Goal: Task Accomplishment & Management: Complete application form

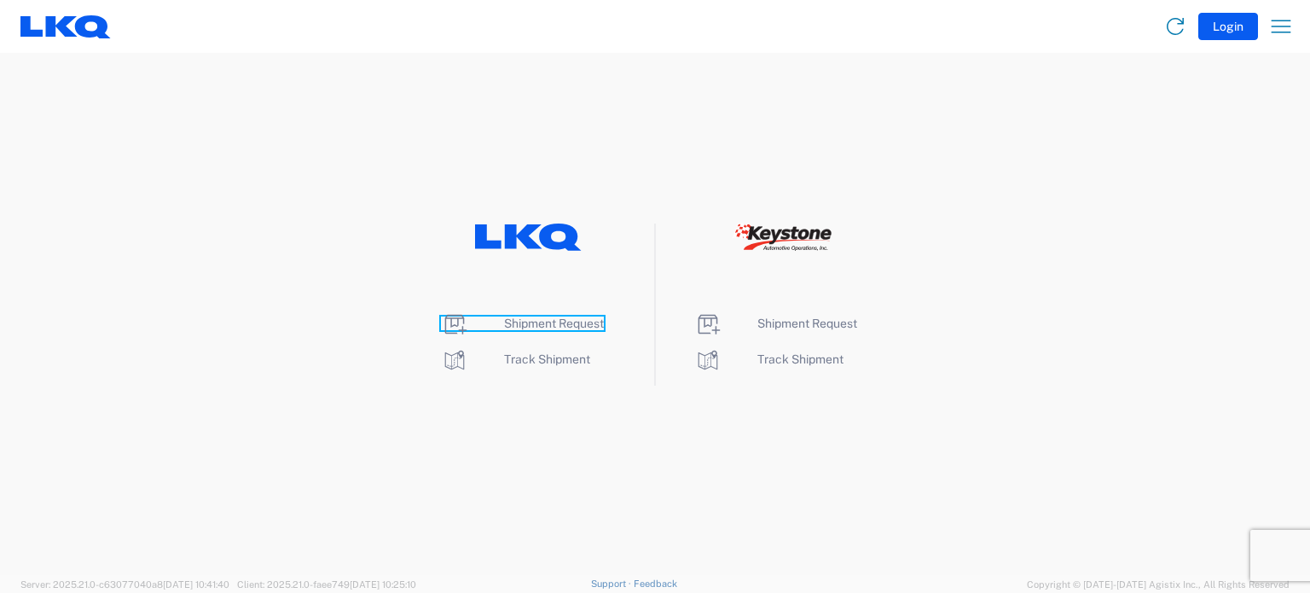
click at [514, 320] on span "Shipment Request" at bounding box center [554, 323] width 100 height 14
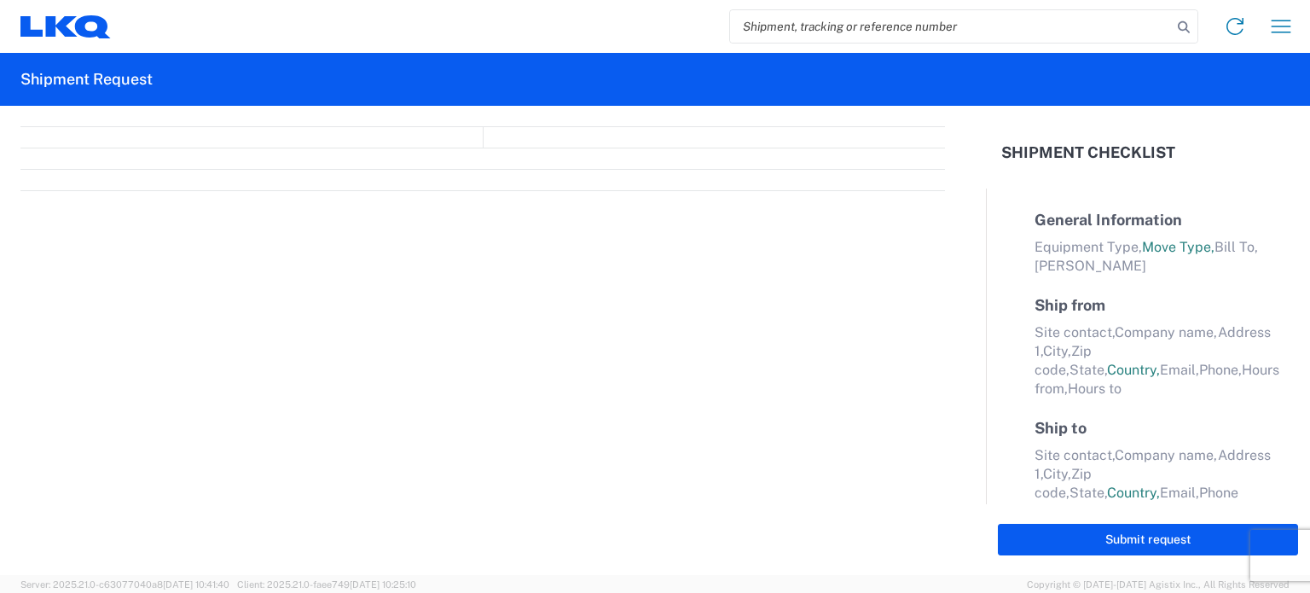
select select "FULL"
select select "LBS"
select select "IN"
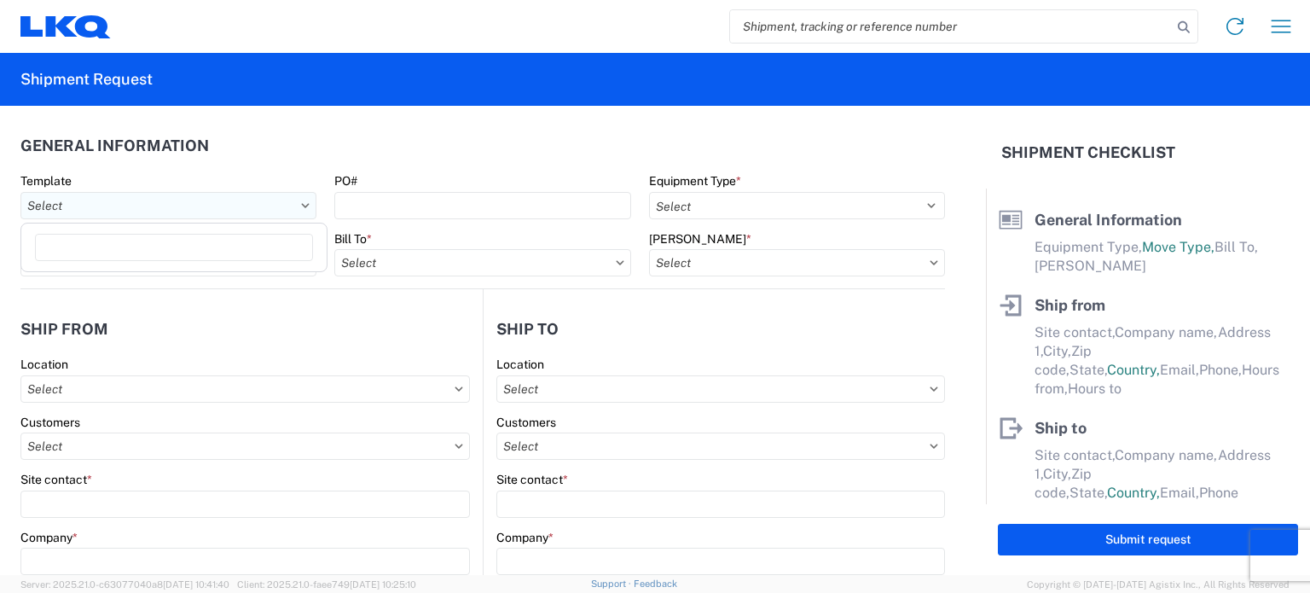
click at [183, 218] on input "text" at bounding box center [168, 205] width 296 height 27
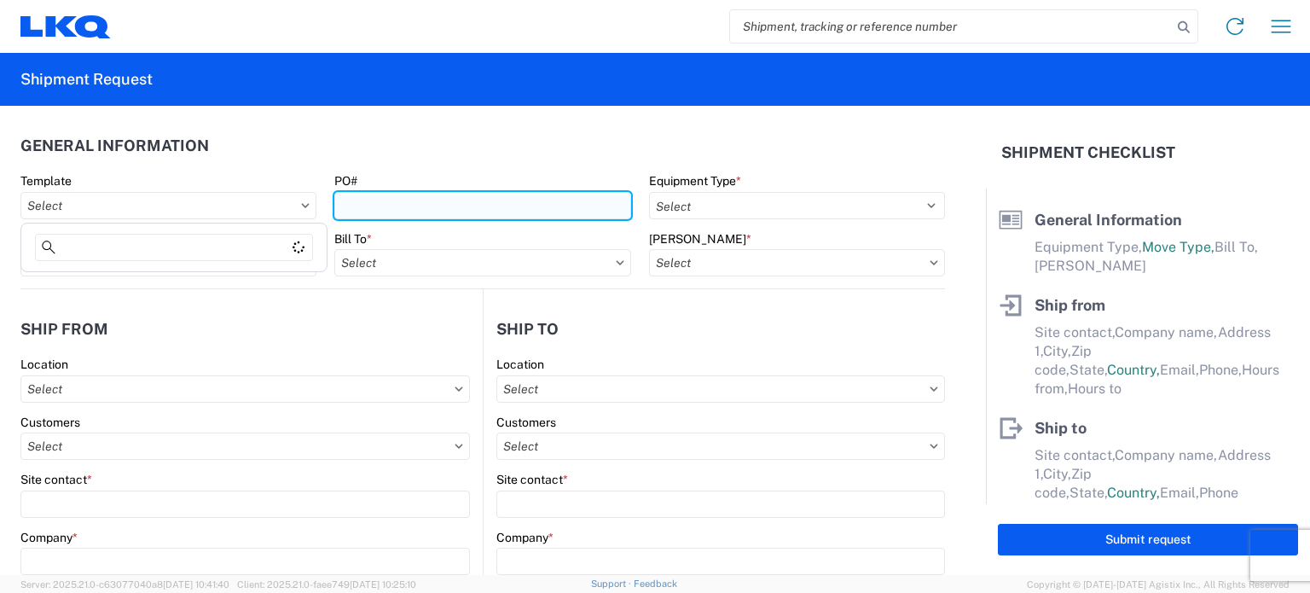
click at [396, 216] on input "PO#" at bounding box center [482, 205] width 296 height 27
type input "B70582"
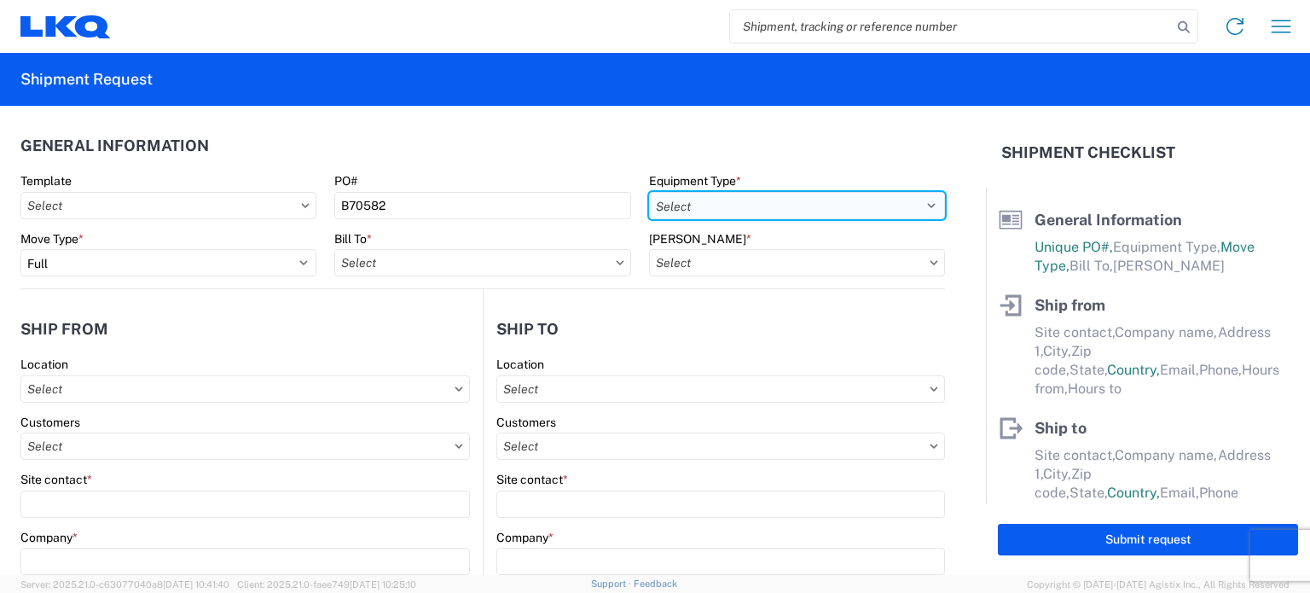
click at [719, 206] on select "Select 53’ Dry Van Flatbed Dropdeck (van) Lowboy (flatbed) Rail" at bounding box center [797, 205] width 296 height 27
select select "STDV"
click at [649, 192] on select "Select 53’ Dry Van Flatbed Dropdeck (van) Lowboy (flatbed) Rail" at bounding box center [797, 205] width 296 height 27
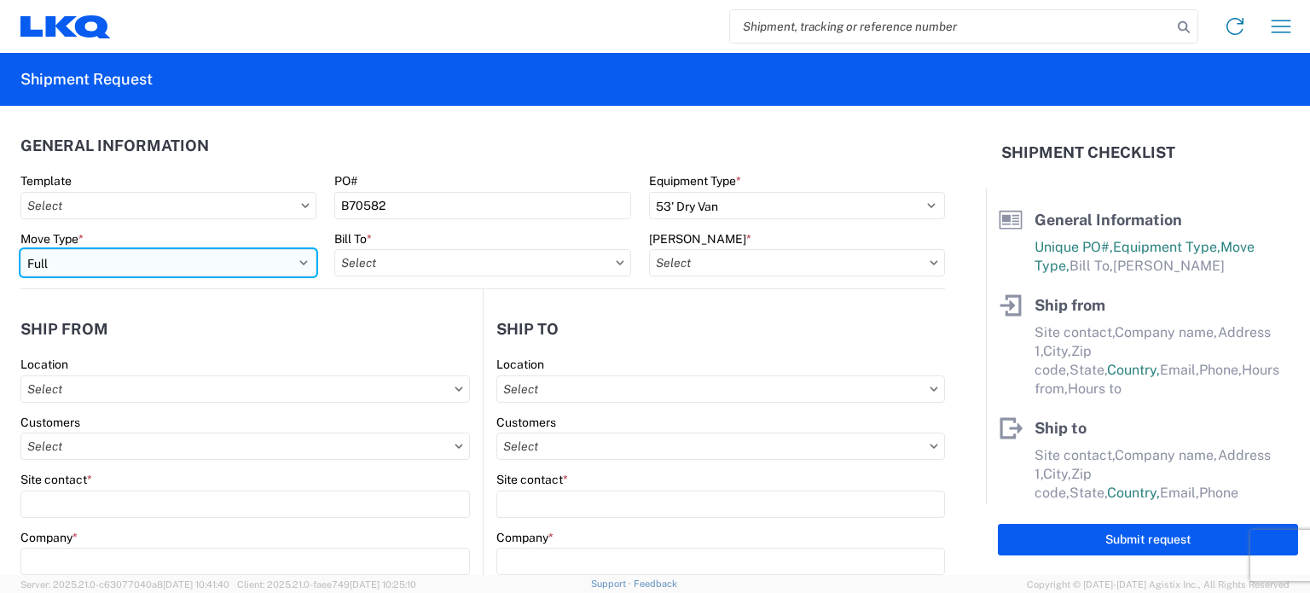
click at [283, 271] on select "Select Full Partial TL" at bounding box center [168, 262] width 296 height 27
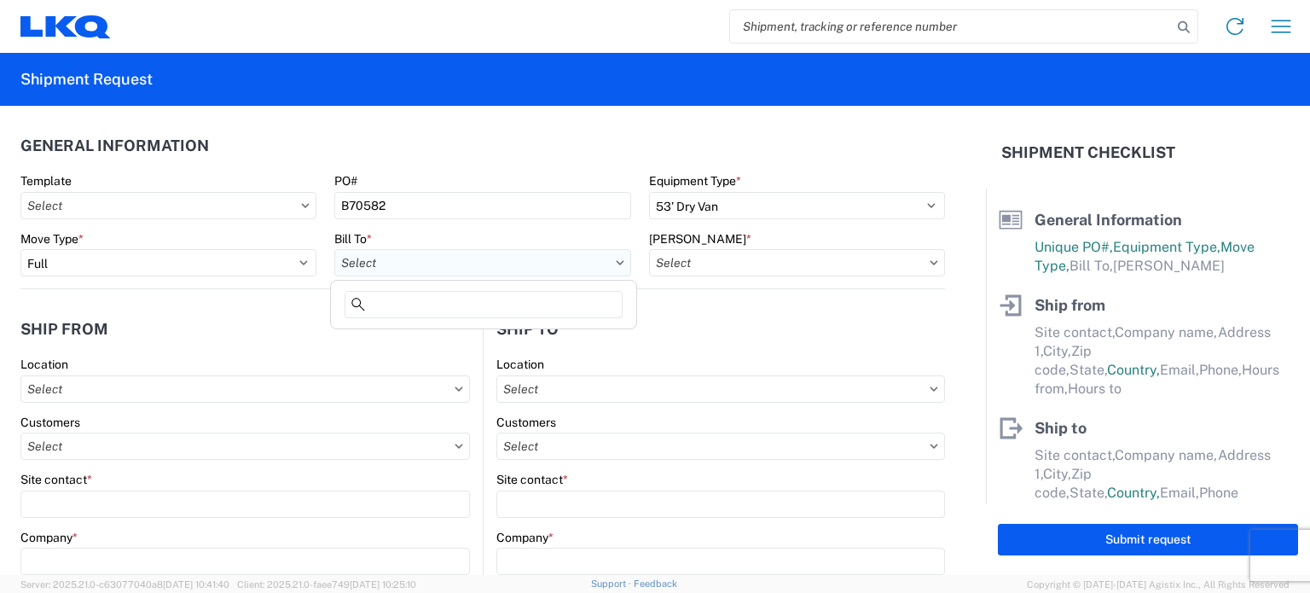
click at [362, 270] on input "text" at bounding box center [482, 262] width 296 height 27
type input "1634"
click at [432, 342] on div "1634 - [GEOGRAPHIC_DATA] - [PERSON_NAME] - Boat Rock" at bounding box center [501, 338] width 335 height 27
type input "1634 - [GEOGRAPHIC_DATA] - [PERSON_NAME] - Boat Rock"
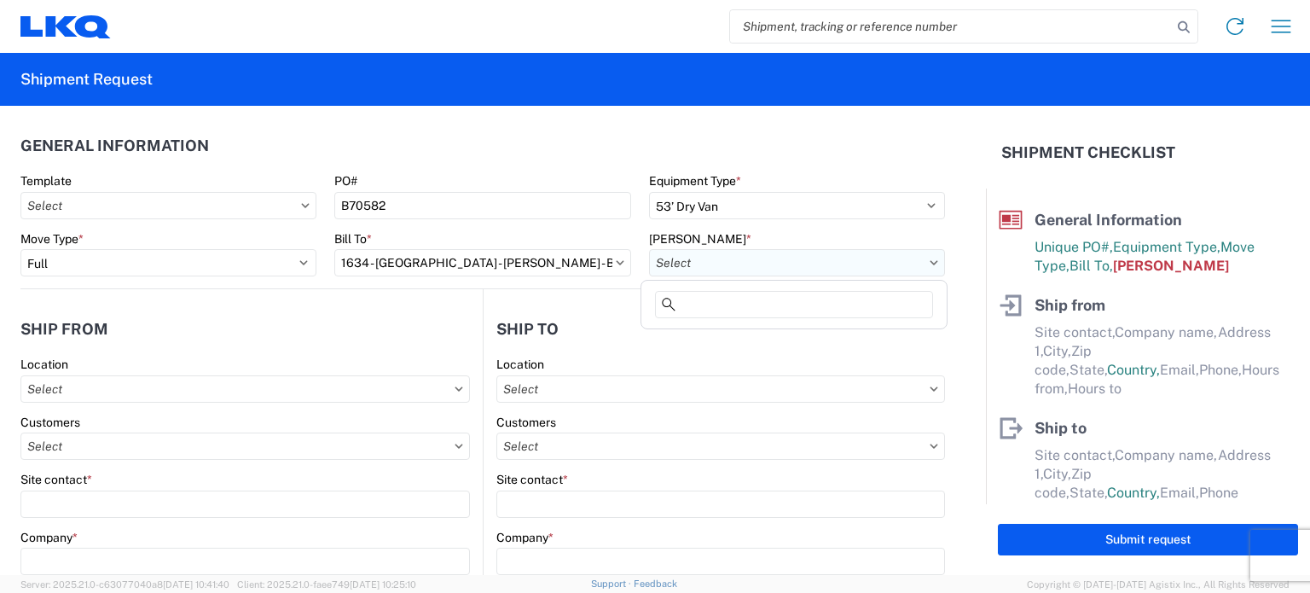
click at [706, 259] on input "text" at bounding box center [797, 262] width 296 height 27
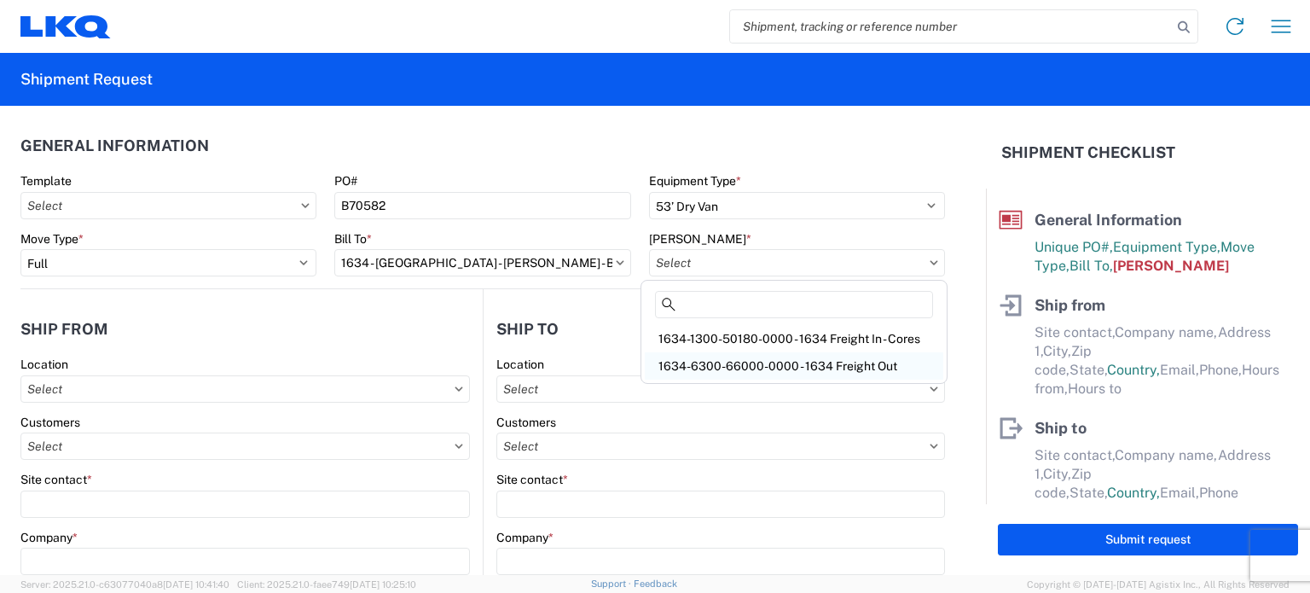
click at [773, 369] on div "1634-6300-66000-0000 - 1634 Freight Out" at bounding box center [794, 365] width 299 height 27
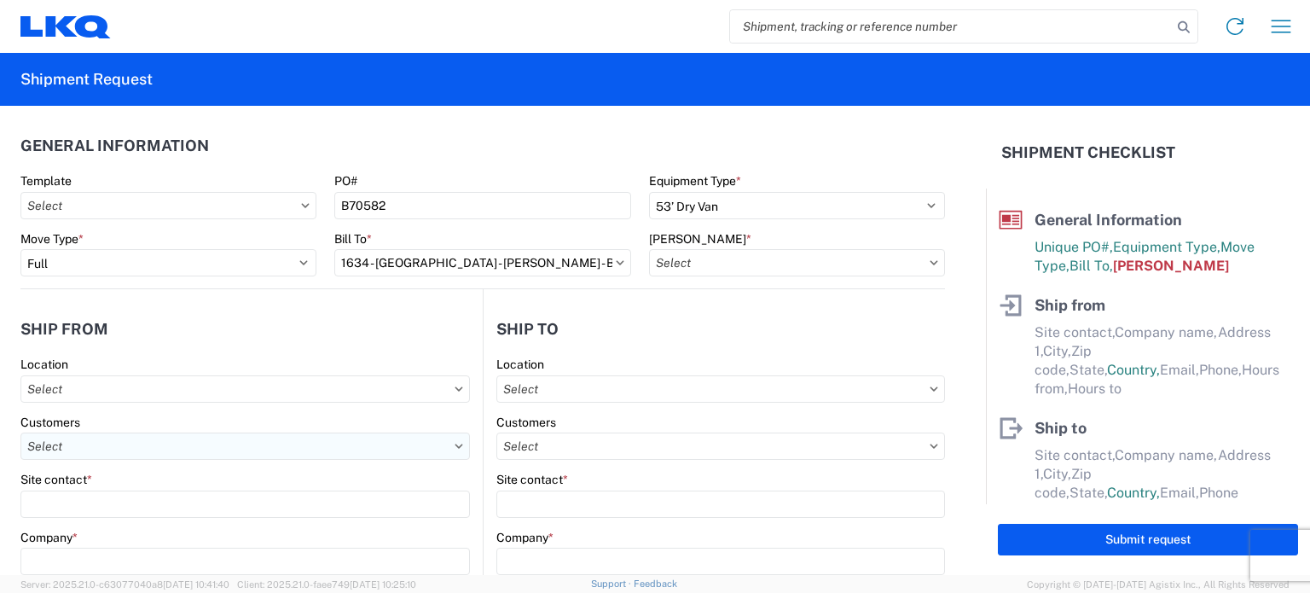
type input "1634-6300-66000-0000 - 1634 Freight Out"
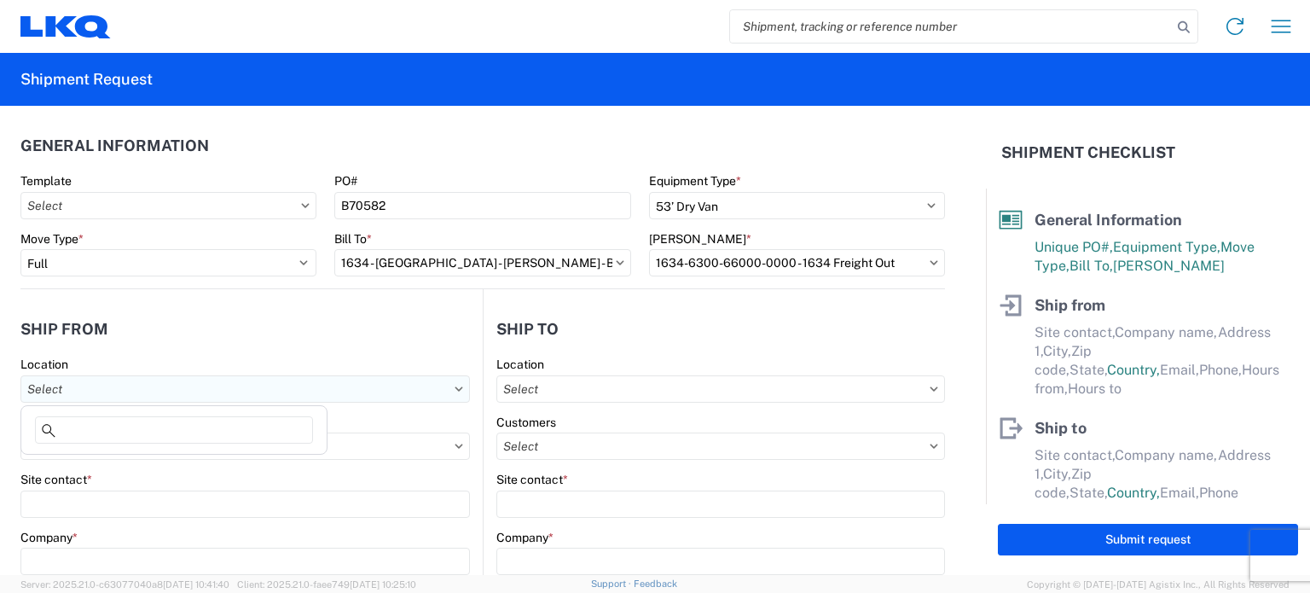
click at [201, 395] on input "text" at bounding box center [245, 388] width 450 height 27
type input "1634"
click at [129, 463] on div "1634 - [GEOGRAPHIC_DATA] - [PERSON_NAME] - Boat Rock" at bounding box center [192, 463] width 335 height 27
type input "1634 - [GEOGRAPHIC_DATA] - [PERSON_NAME] - Boat Rock"
type input "LKQ Corporation"
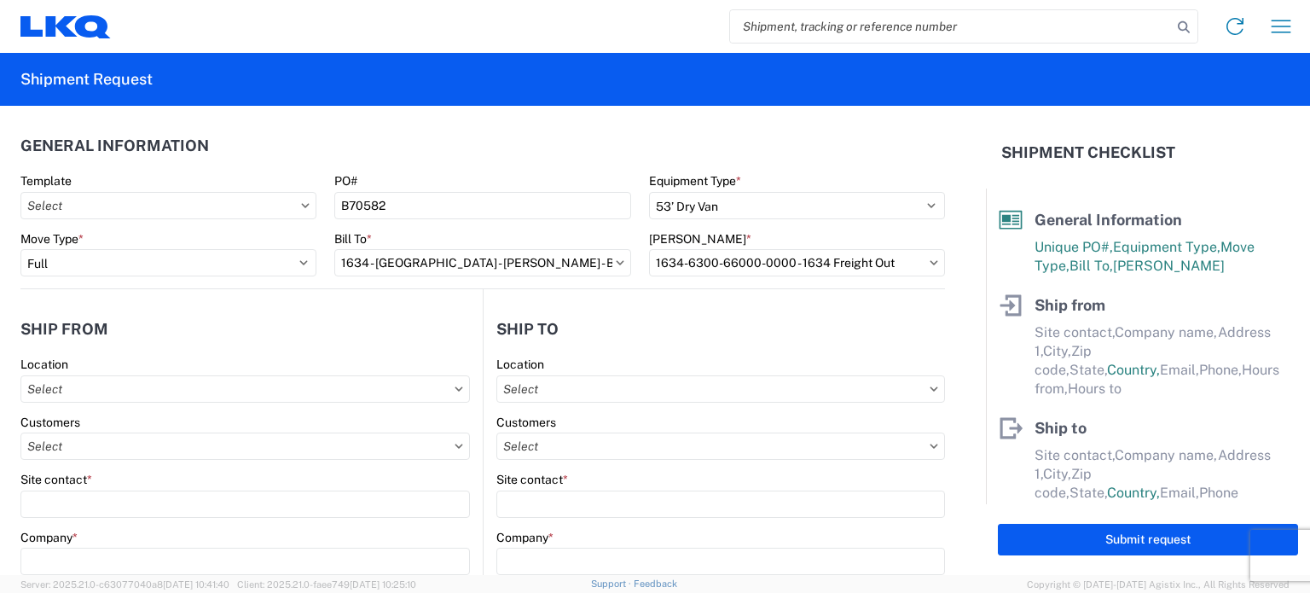
type input "[STREET_ADDRESS]"
type input "[GEOGRAPHIC_DATA]"
type input "30336"
select select "GA"
select select "US"
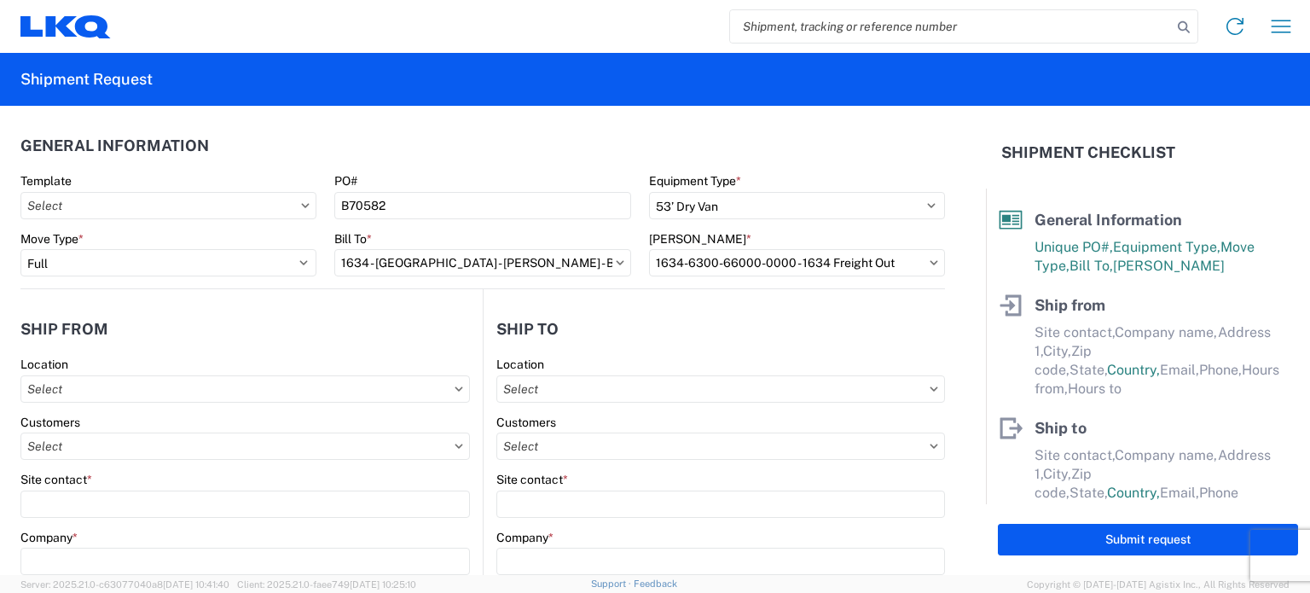
type input "[PHONE_NUMBER]"
type input "00:00"
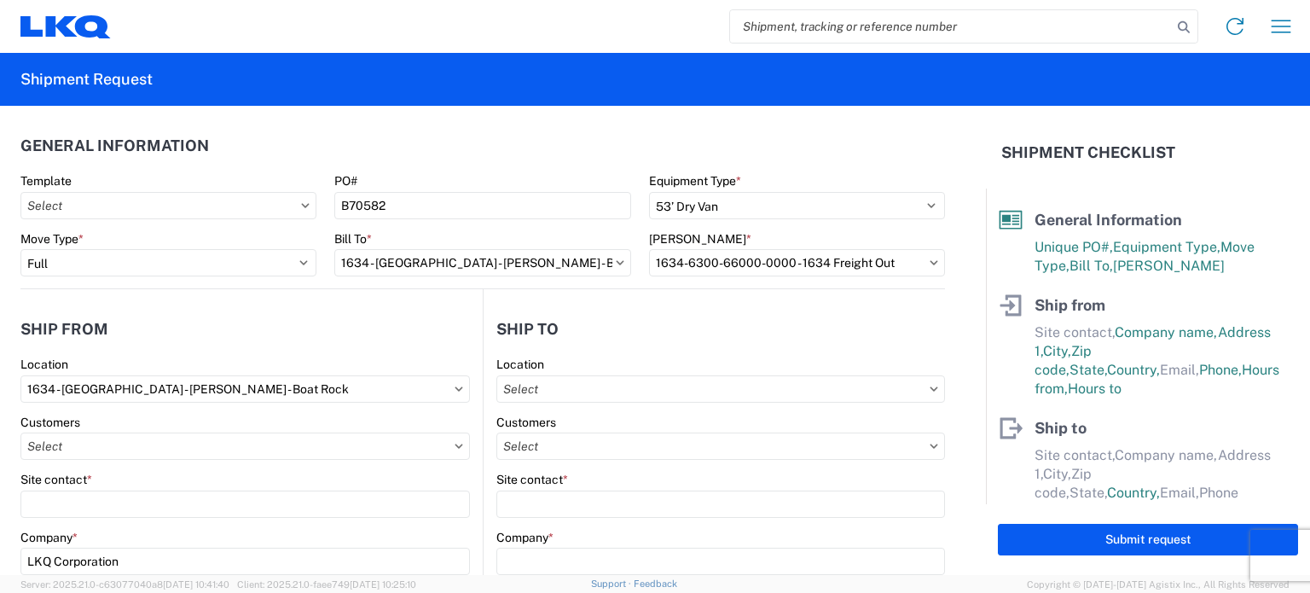
scroll to position [85, 0]
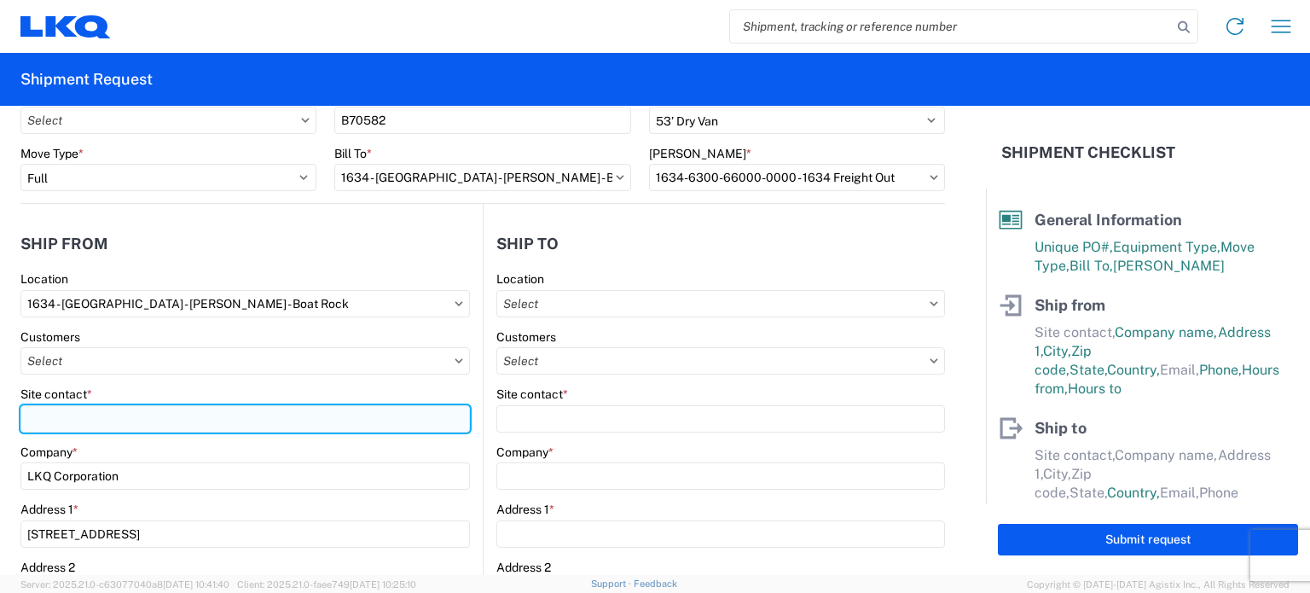
click at [119, 426] on input "Site contact *" at bounding box center [245, 418] width 450 height 27
type input "[PERSON_NAME]"
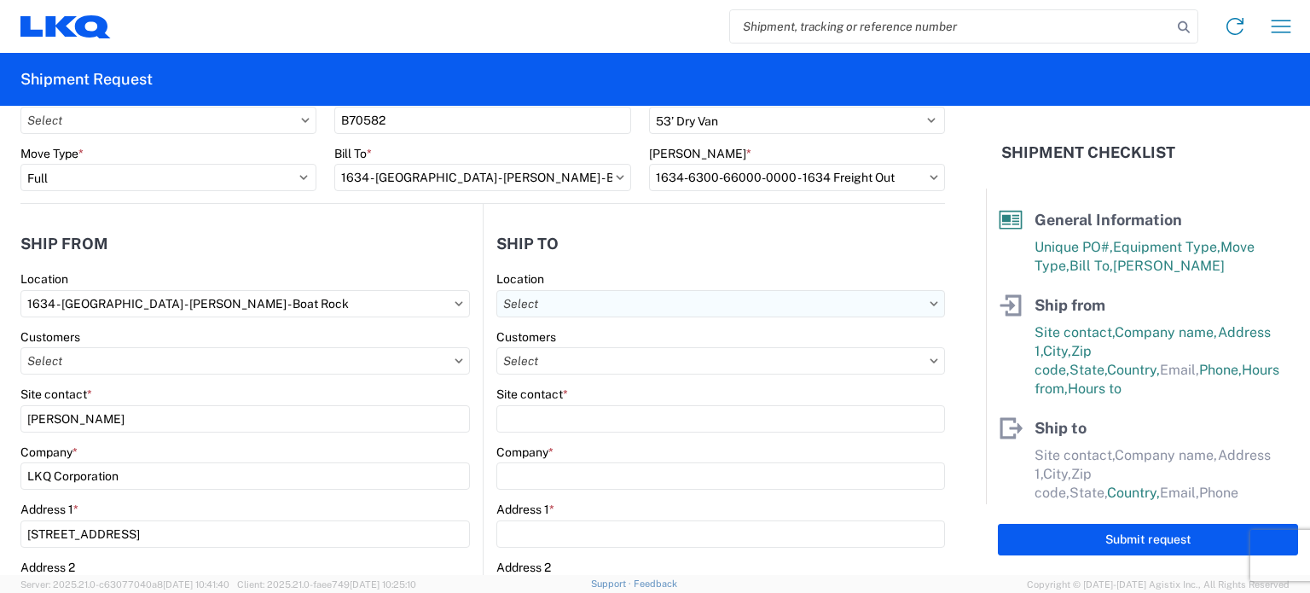
click at [661, 296] on input "text" at bounding box center [720, 303] width 449 height 27
type input "T"
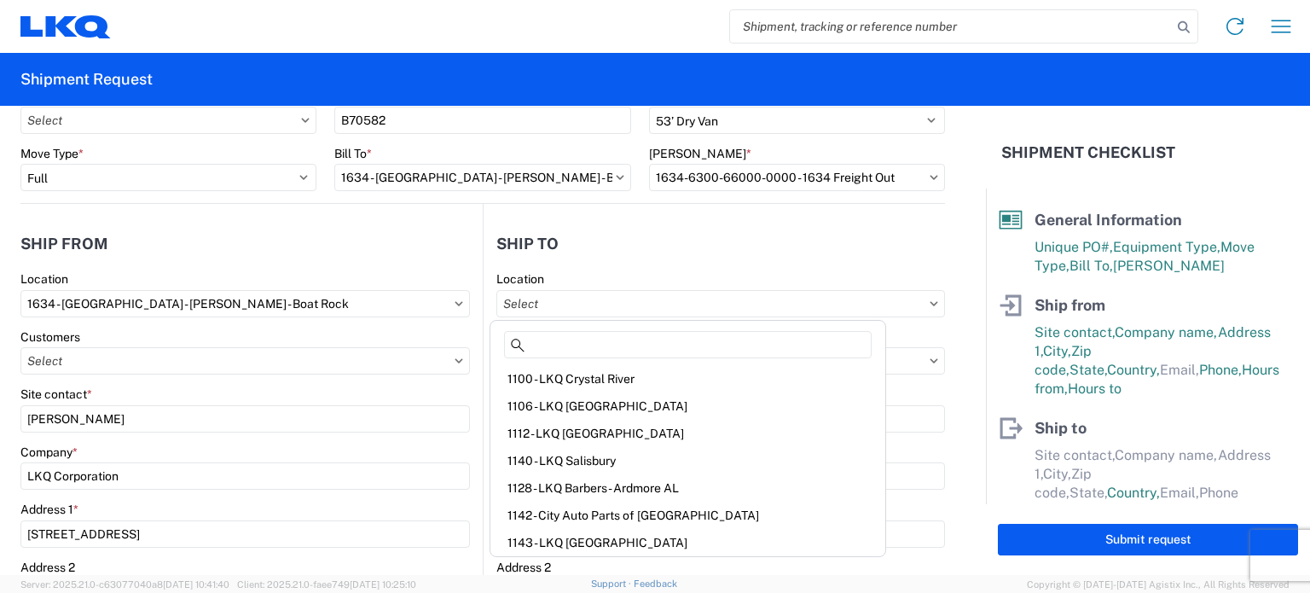
click at [741, 232] on header "Ship to" at bounding box center [714, 243] width 461 height 38
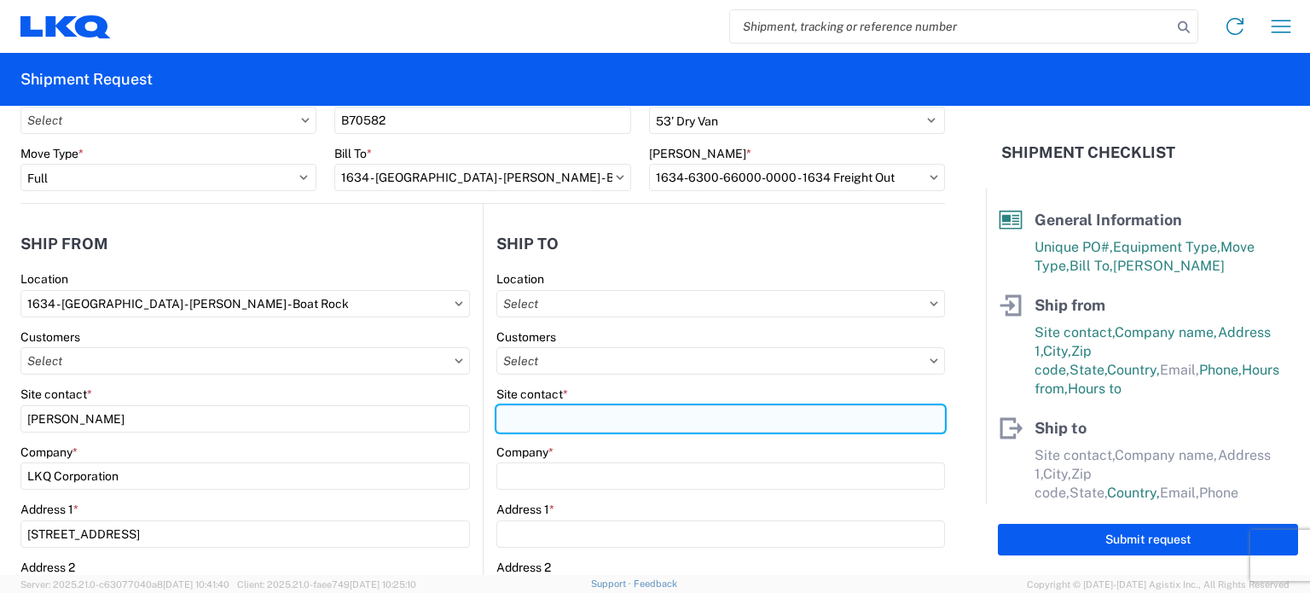
click at [587, 407] on input "Site contact *" at bounding box center [720, 418] width 449 height 27
type input "[PERSON_NAME]"
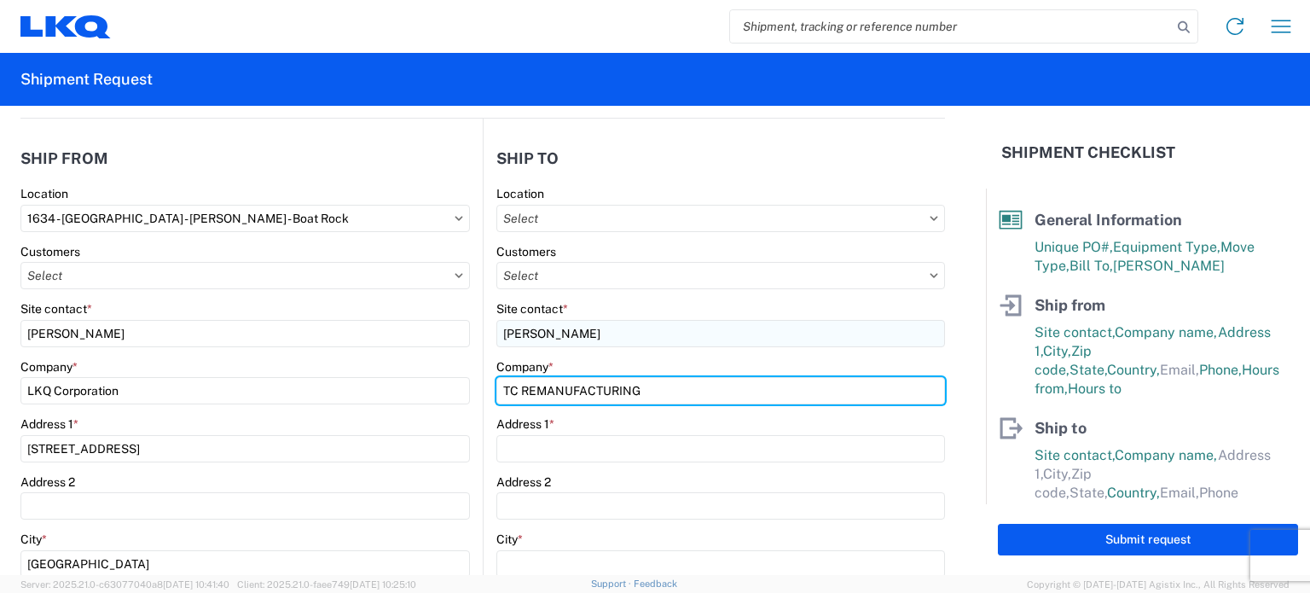
scroll to position [256, 0]
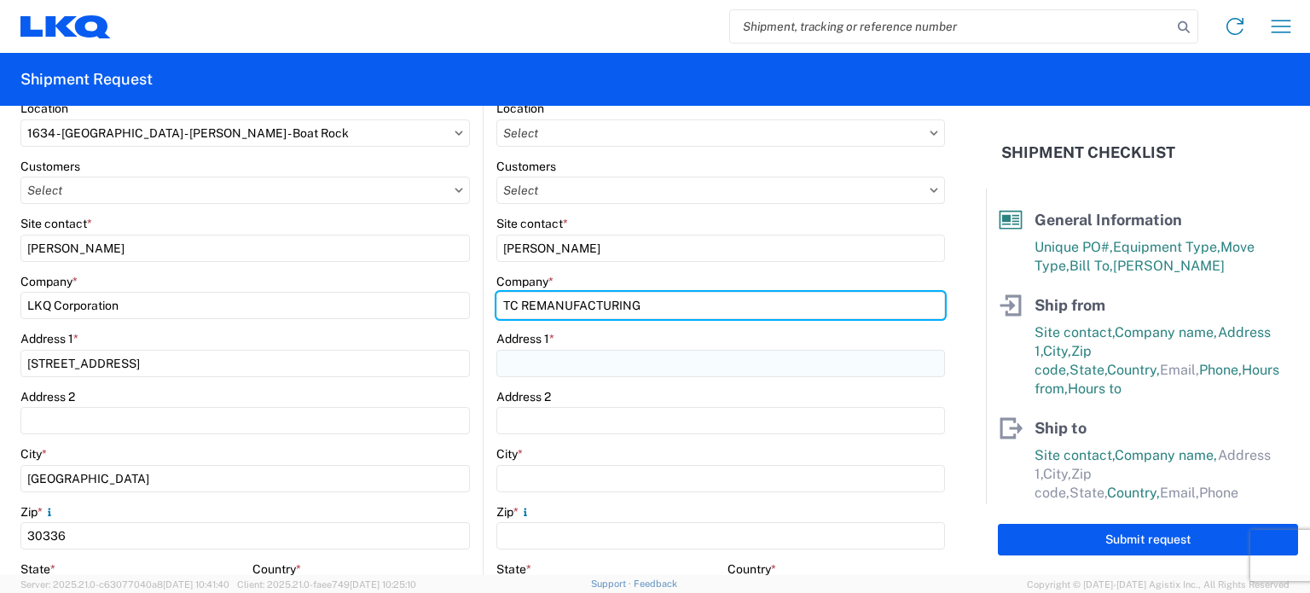
type input "TC REMANUFACTURING"
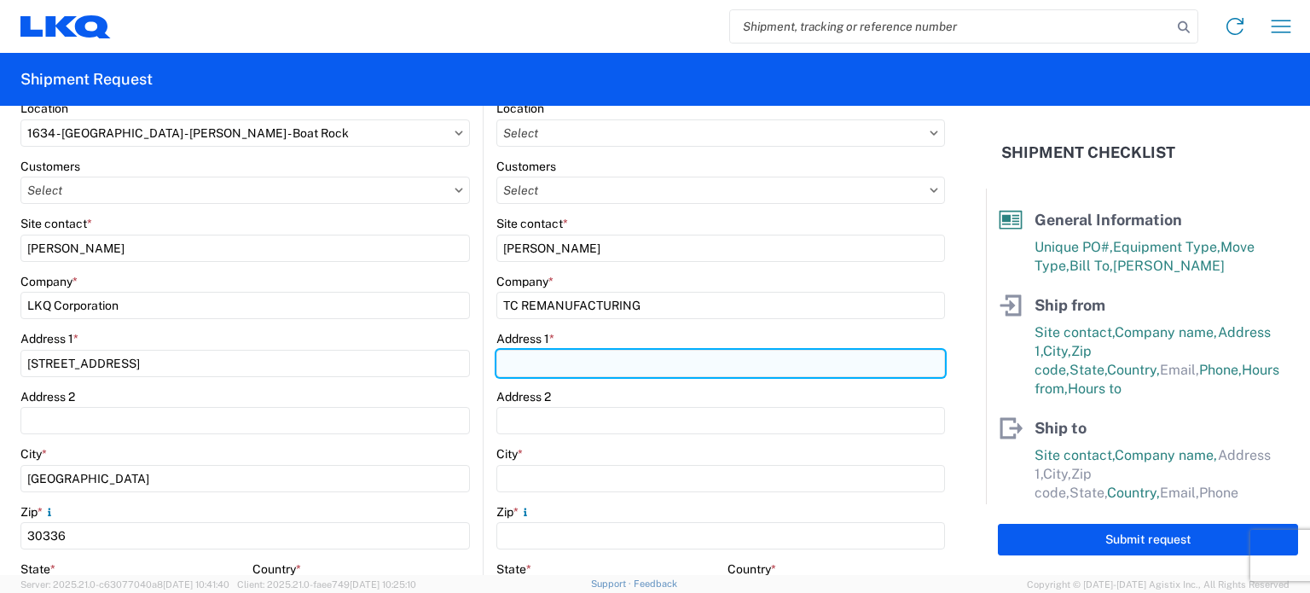
click at [574, 353] on input "Address 1 *" at bounding box center [720, 363] width 449 height 27
click at [682, 368] on input "1420 N GRUNDY" at bounding box center [720, 363] width 449 height 27
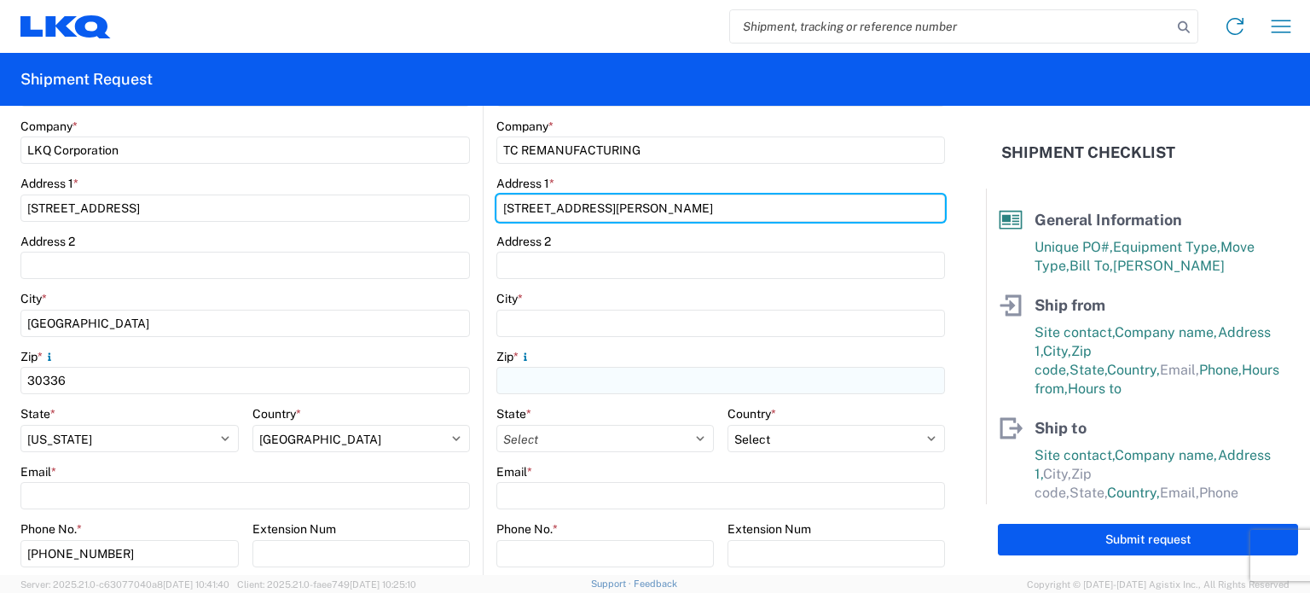
scroll to position [427, 0]
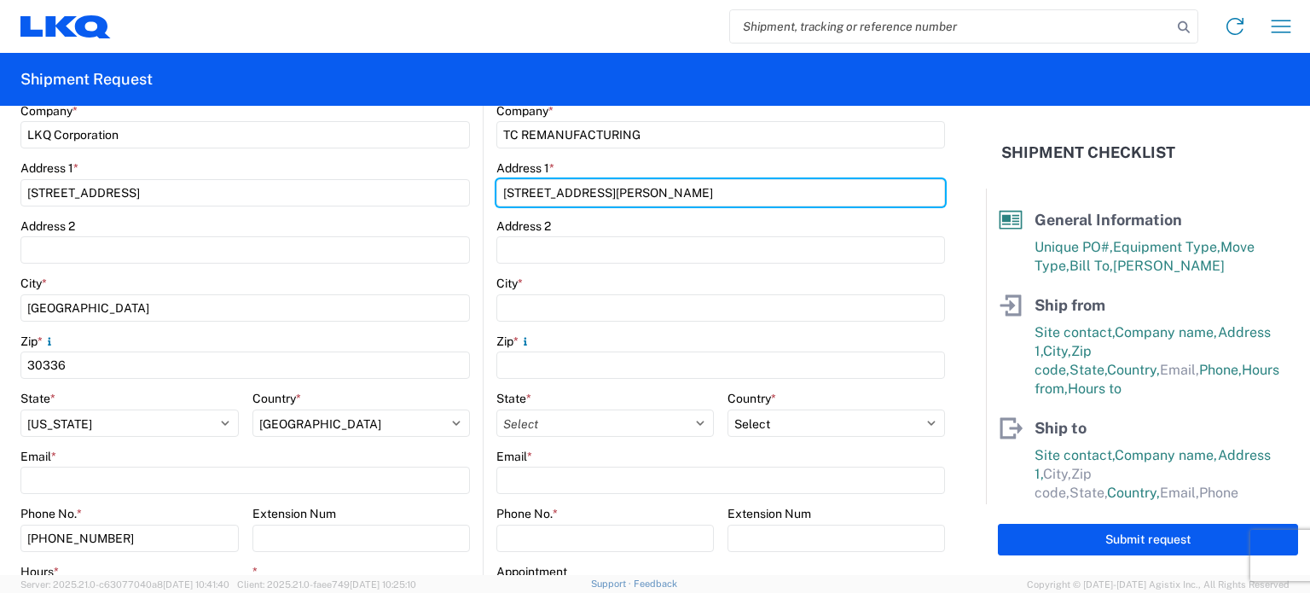
type input "[STREET_ADDRESS][PERSON_NAME]"
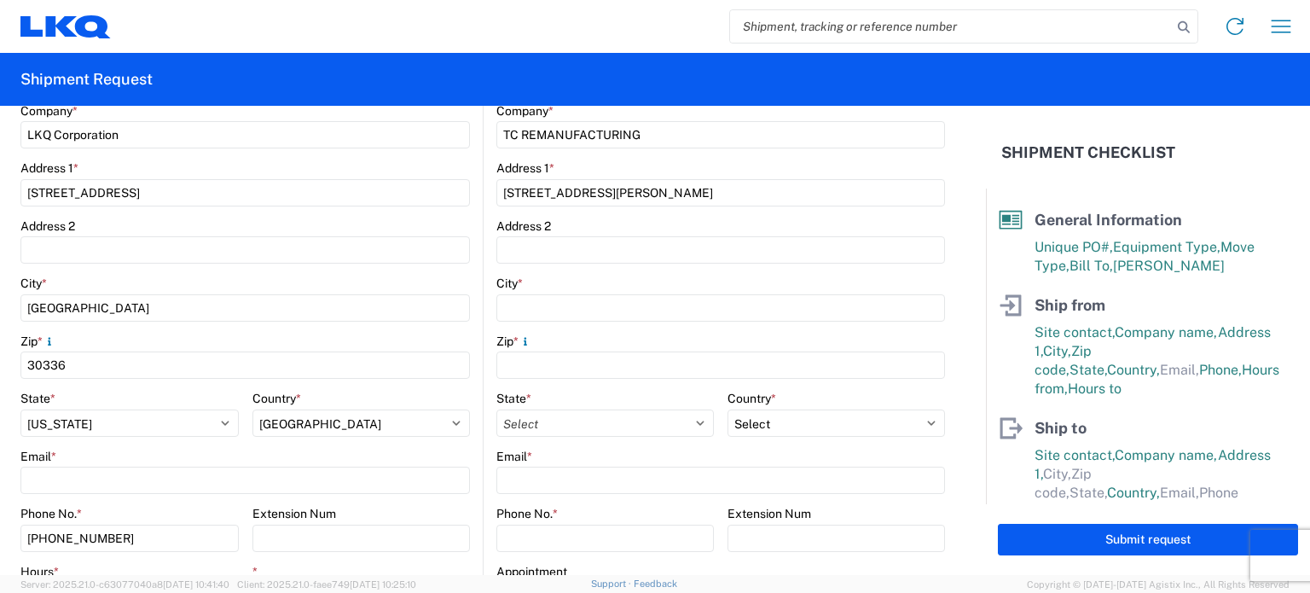
click at [654, 279] on div "City *" at bounding box center [720, 283] width 449 height 15
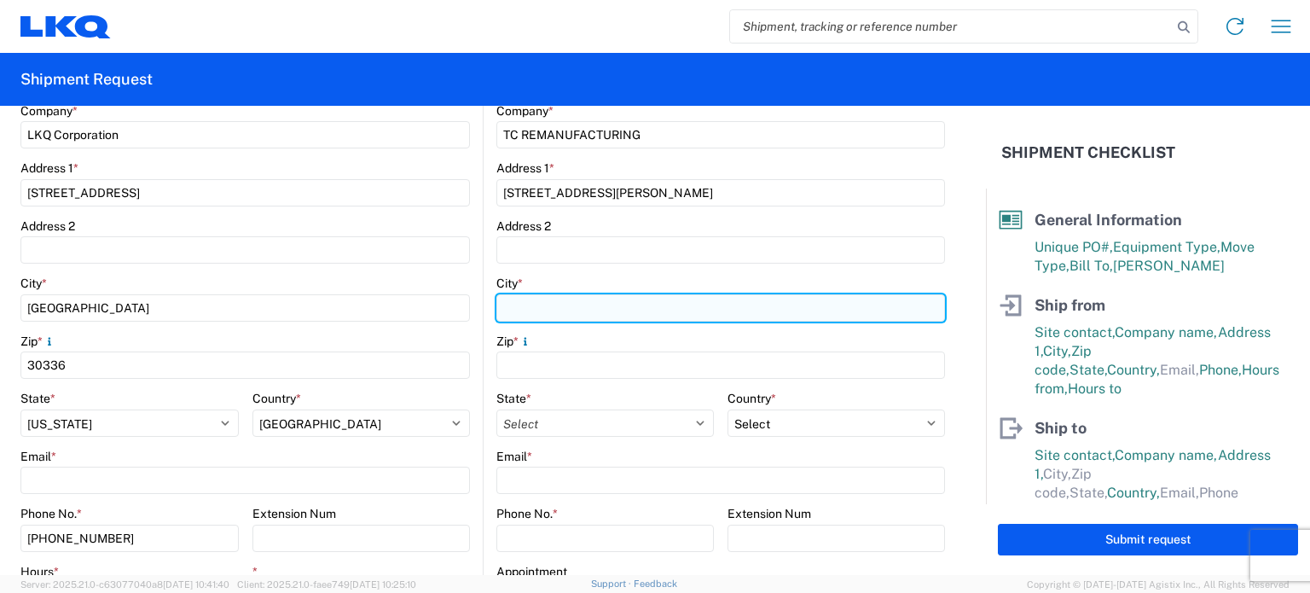
click at [654, 307] on input "City *" at bounding box center [720, 307] width 449 height 27
type input "[GEOGRAPHIC_DATA]"
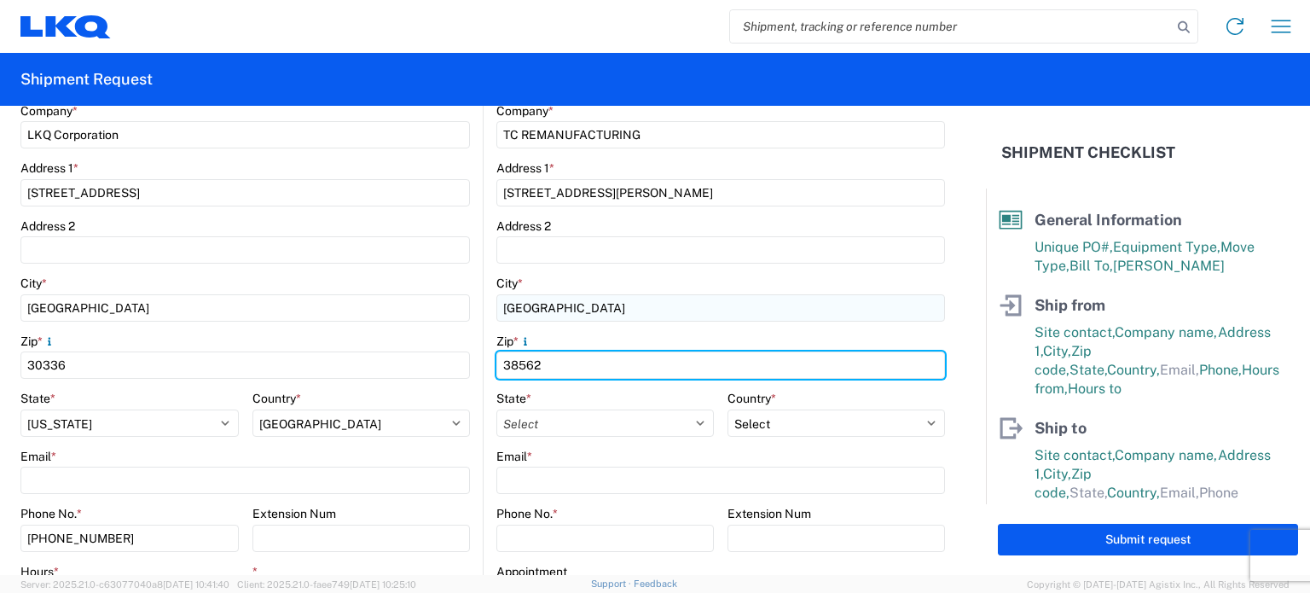
type input "38562"
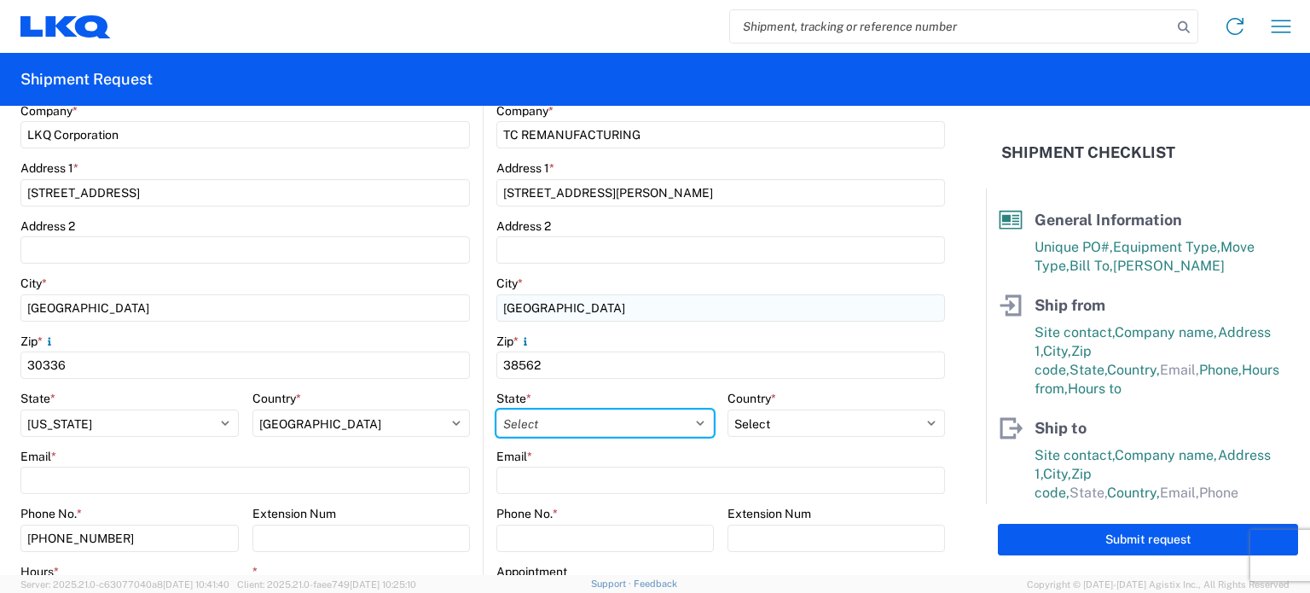
select select "TN"
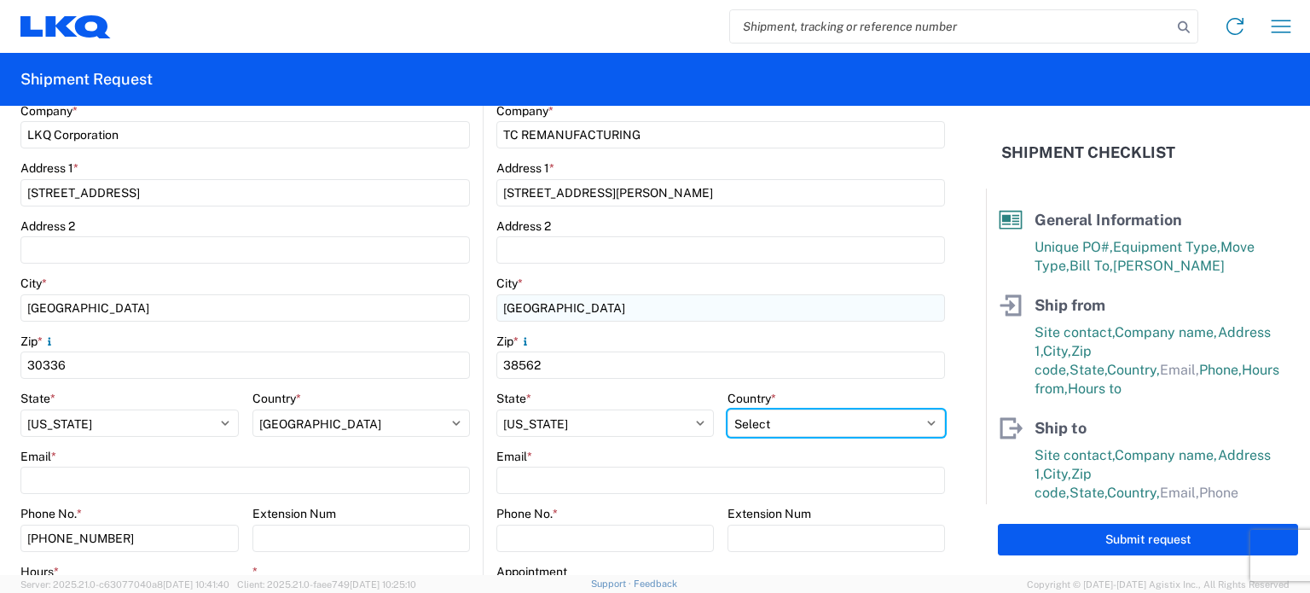
select select "US"
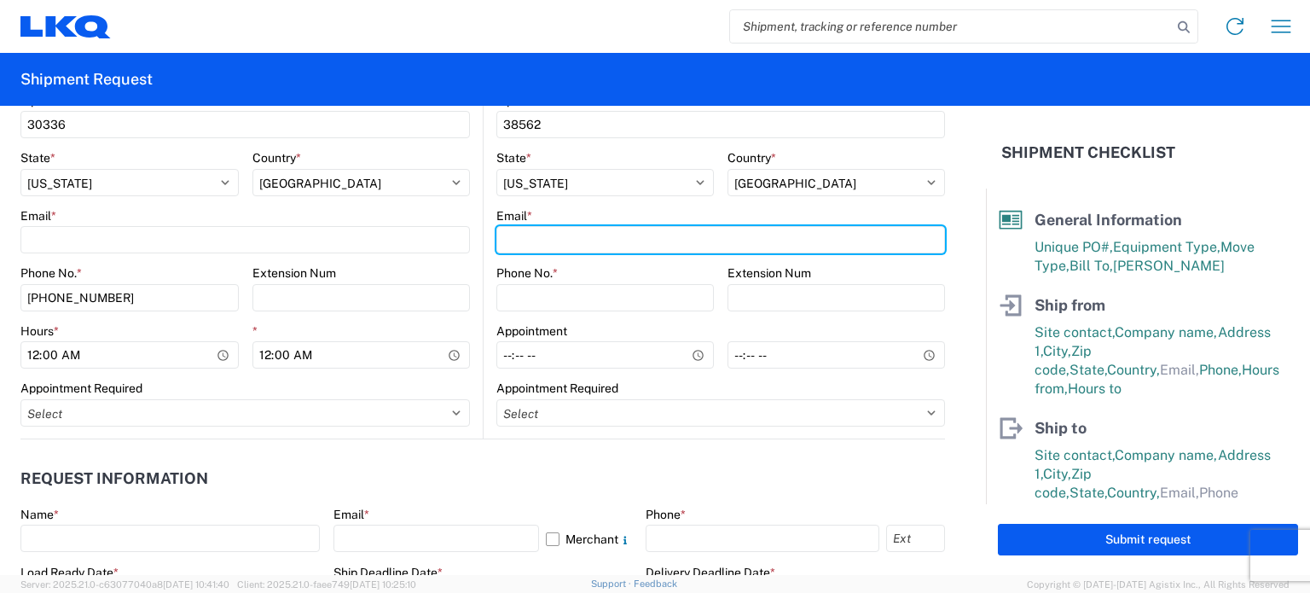
scroll to position [682, 0]
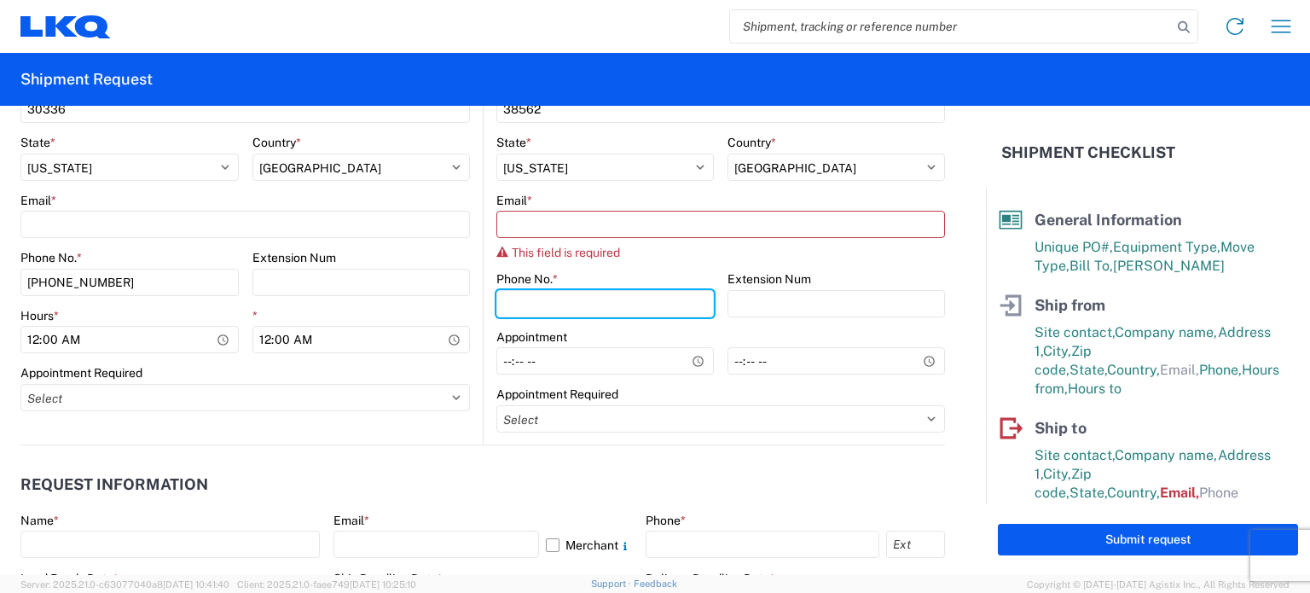
click at [628, 271] on div "Phone No. *" at bounding box center [605, 294] width 218 height 46
type input "9132014305"
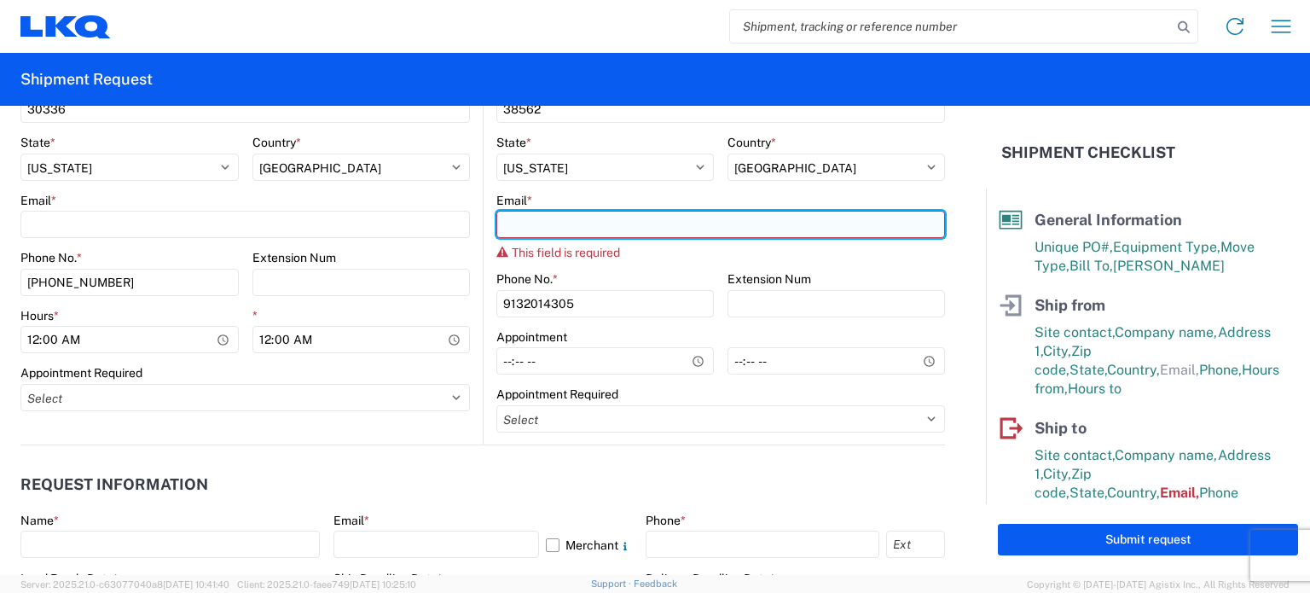
click at [621, 228] on input "Email *" at bounding box center [720, 224] width 449 height 27
type input "Y"
type input "[EMAIL_ADDRESS][DOMAIN_NAME]"
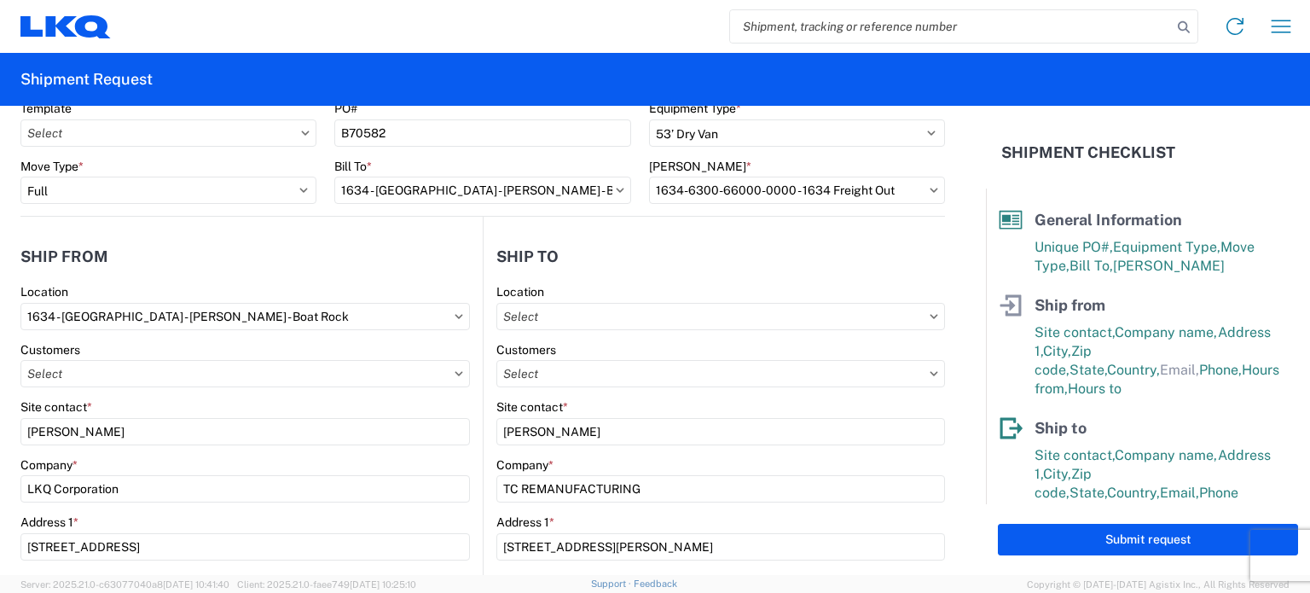
scroll to position [0, 0]
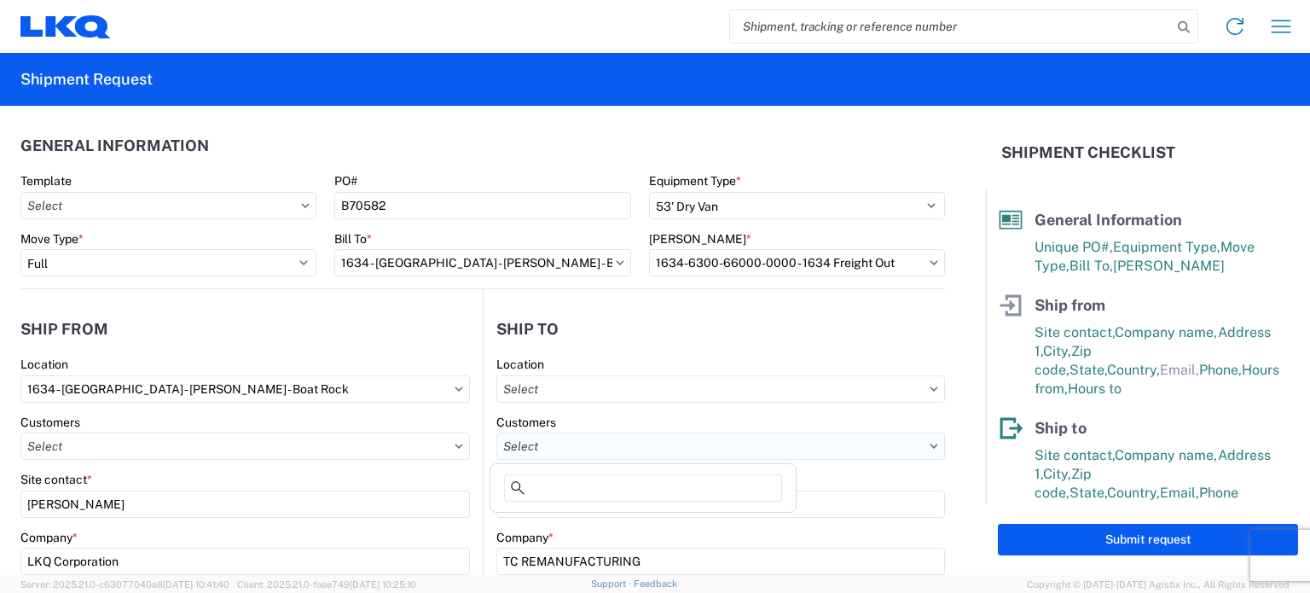
click at [577, 440] on input "text" at bounding box center [720, 445] width 449 height 27
type input "T"
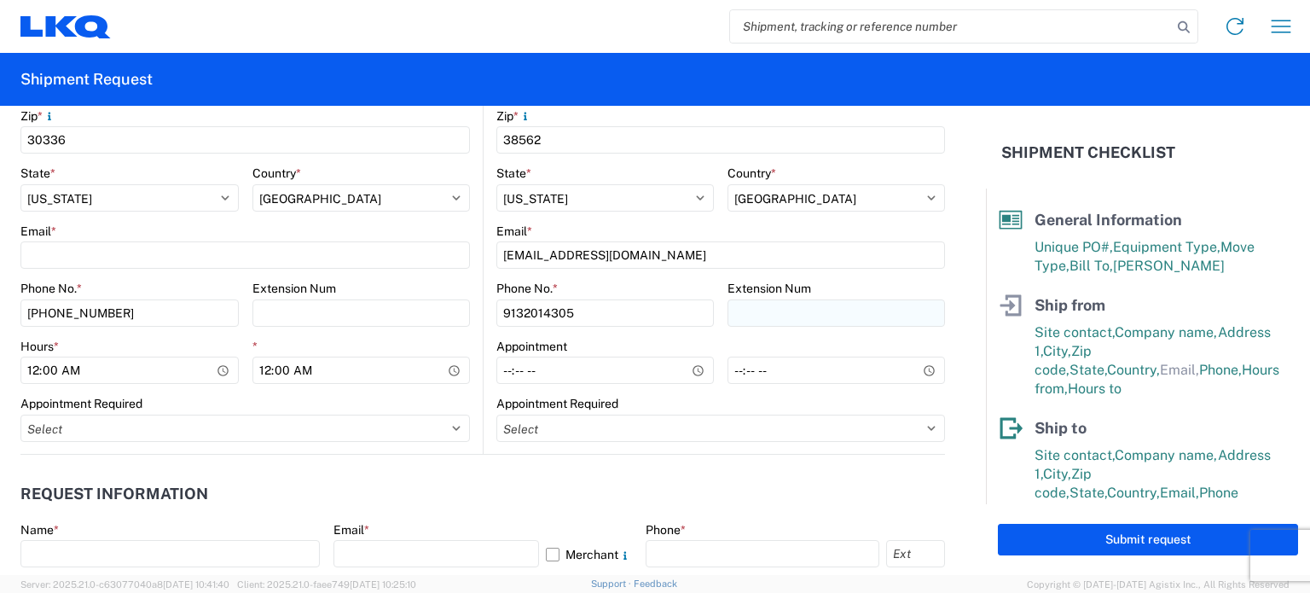
scroll to position [682, 0]
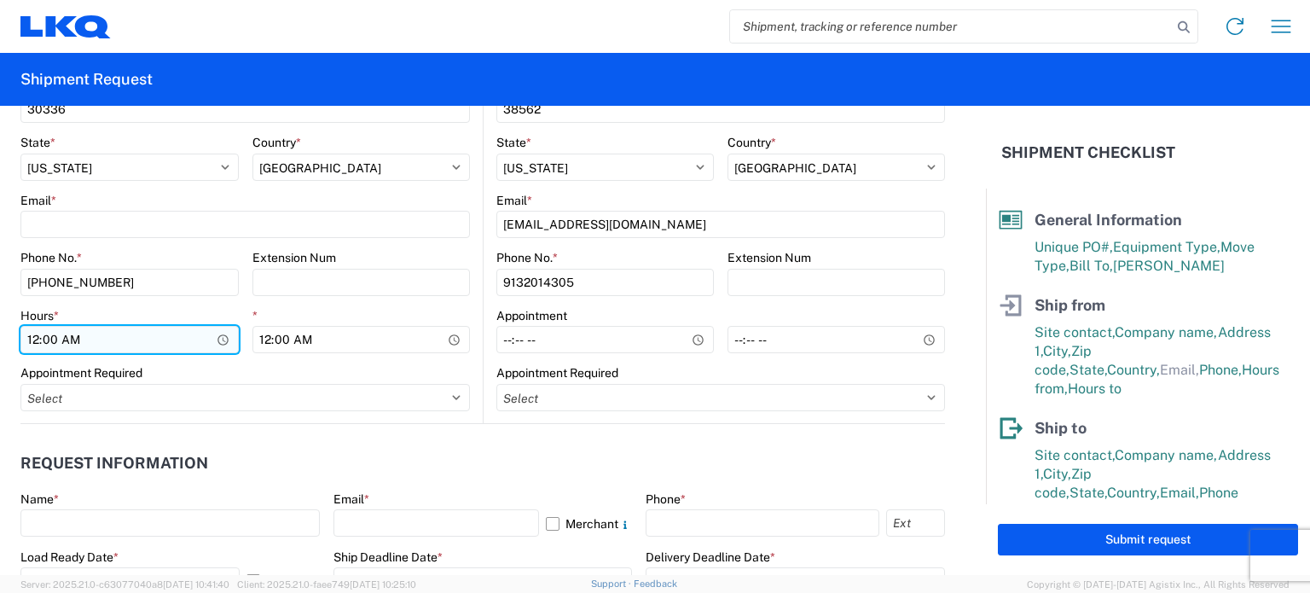
click at [67, 338] on input "00:00" at bounding box center [129, 339] width 218 height 27
click at [37, 339] on input "00:00" at bounding box center [129, 339] width 218 height 27
type input "07:00"
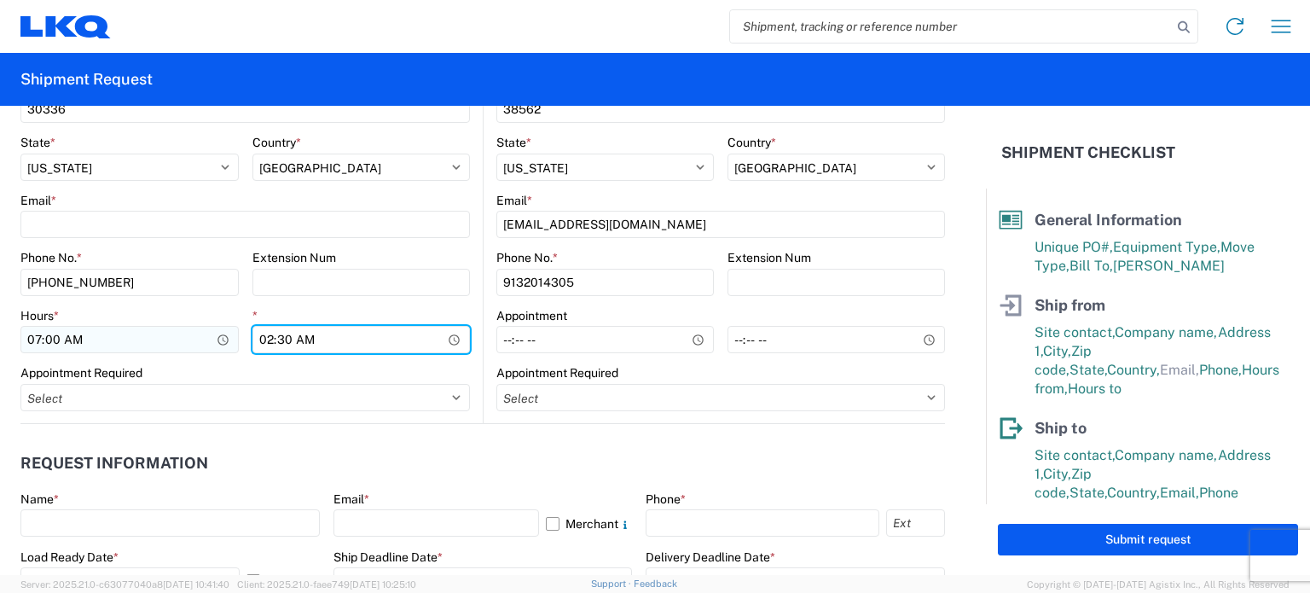
type input "14:30"
click at [82, 434] on agx-request-info "Request Information Name * Email * Merchant Phone * Load Ready Date * [DATE] Ex…" at bounding box center [482, 515] width 925 height 183
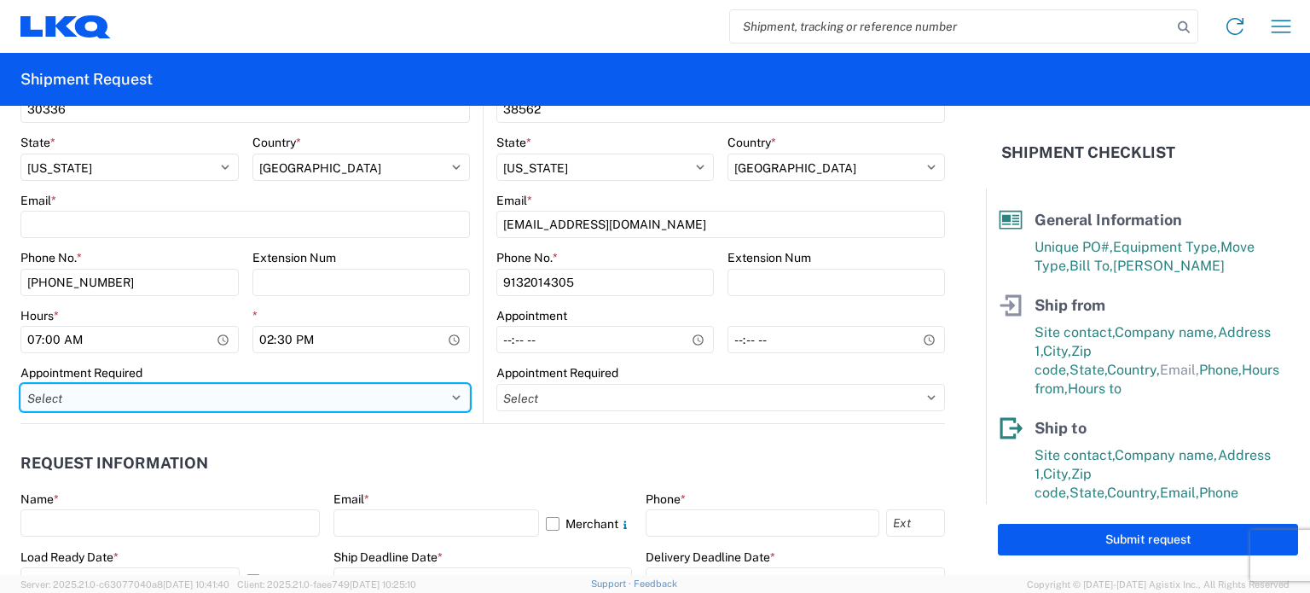
click at [253, 404] on select "Select Appt Required Appt Not Required Appt - First available" at bounding box center [245, 397] width 450 height 27
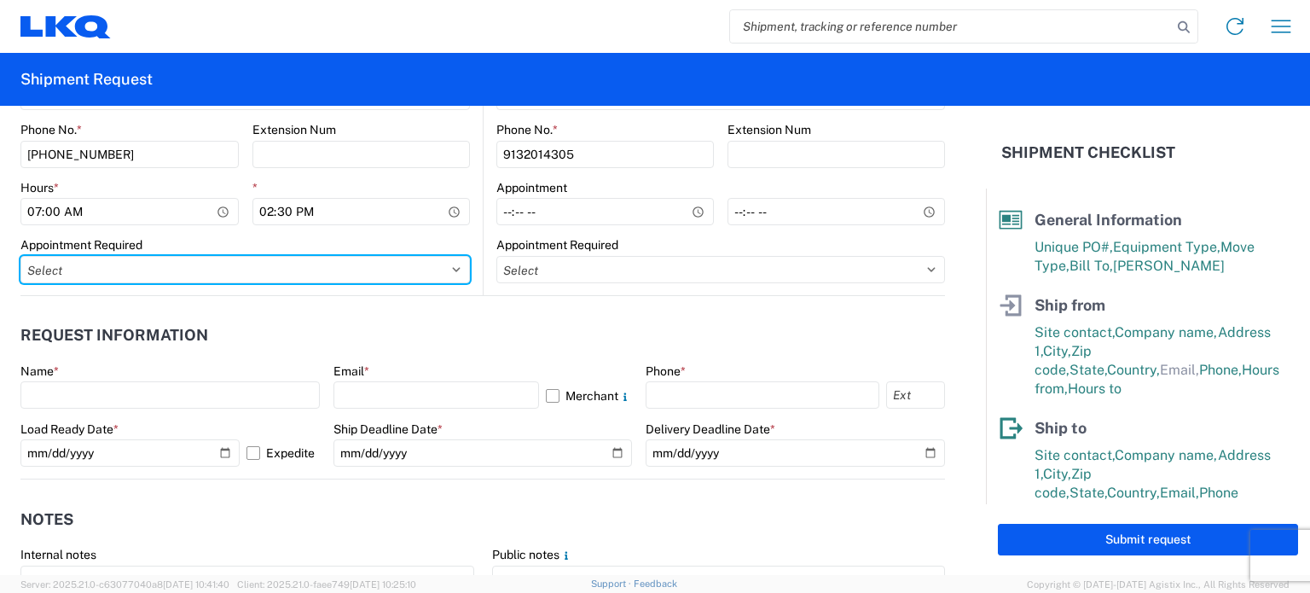
scroll to position [853, 0]
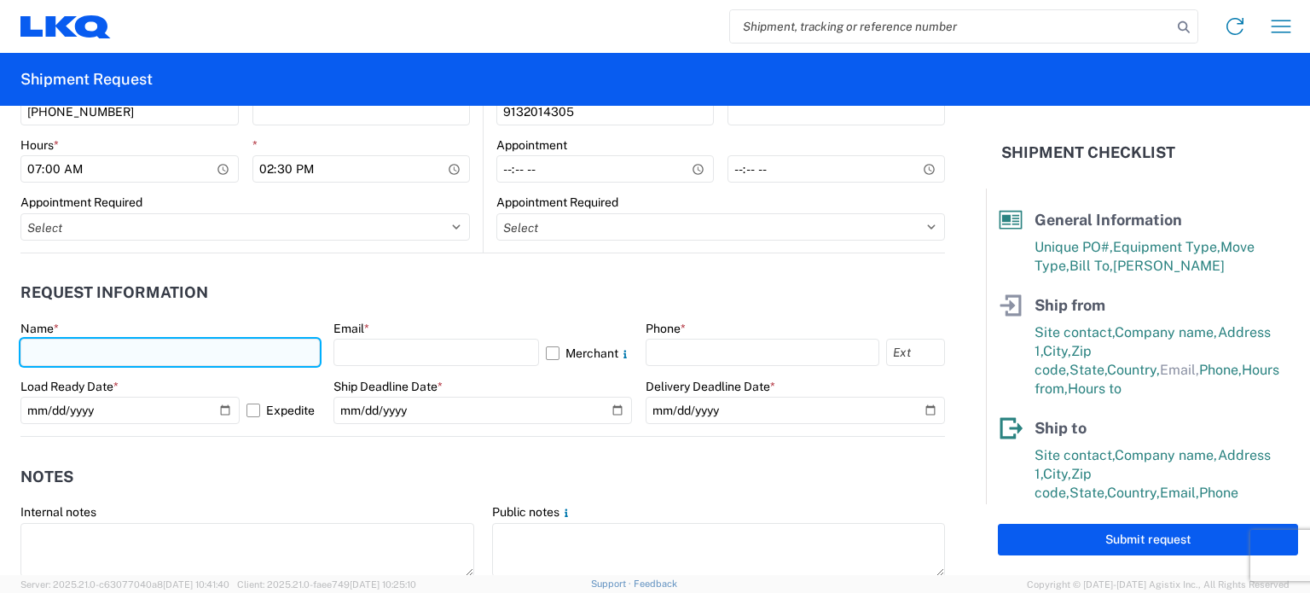
click at [201, 344] on input "text" at bounding box center [169, 352] width 299 height 27
type input "[PERSON_NAME]"
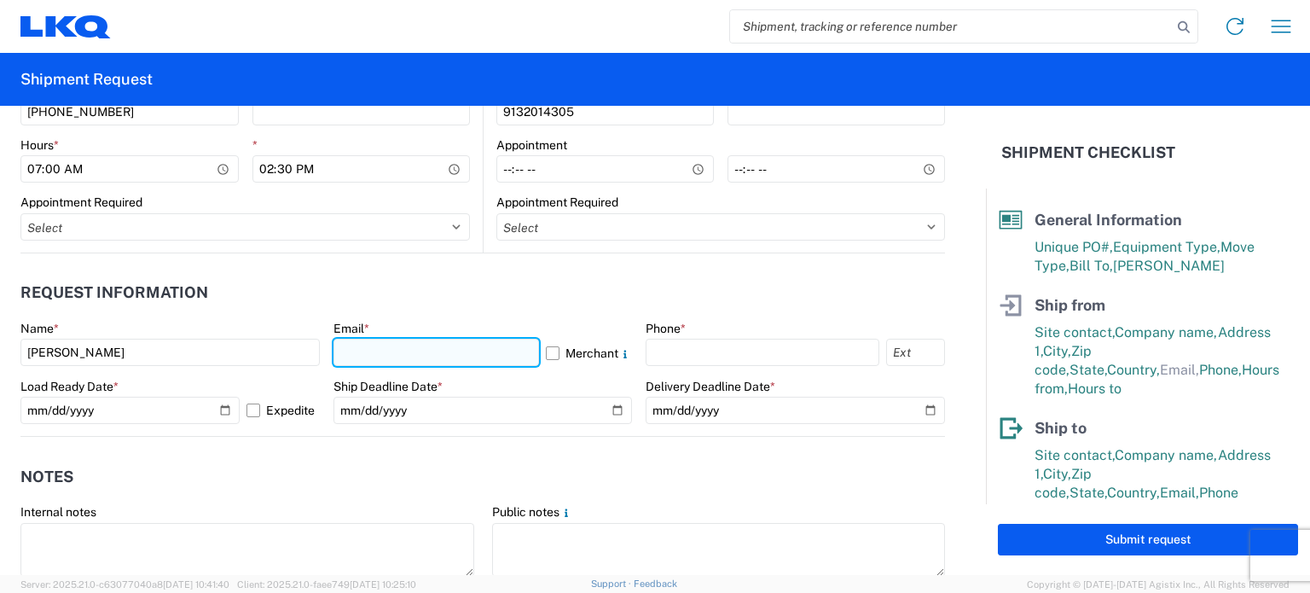
click at [413, 356] on input "text" at bounding box center [437, 352] width 206 height 27
type input "[EMAIL_ADDRESS][DOMAIN_NAME]"
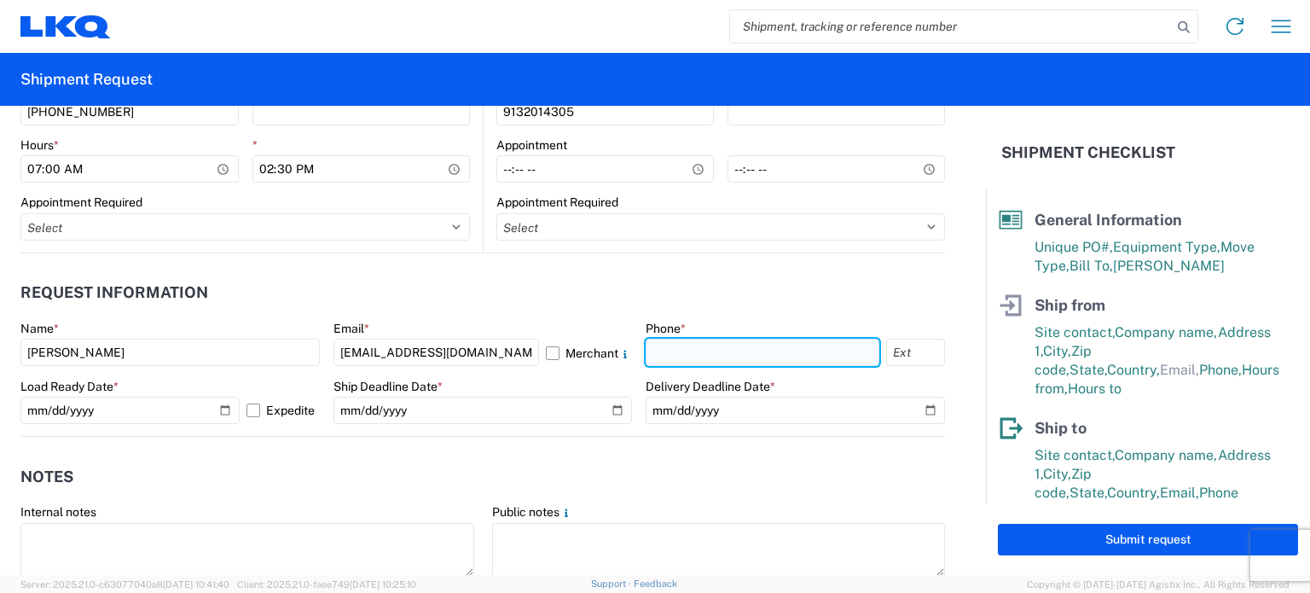
click at [669, 358] on input "text" at bounding box center [763, 352] width 234 height 27
type input "[PHONE_NUMBER]"
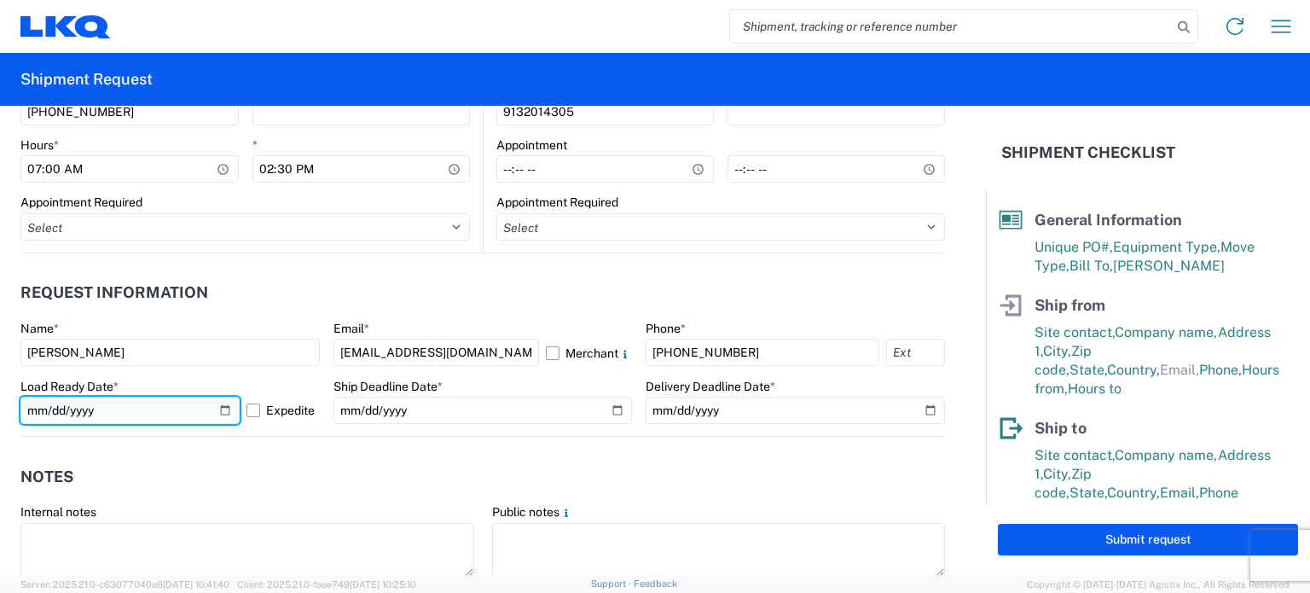
click at [222, 404] on input "[DATE]" at bounding box center [129, 410] width 219 height 27
type input "[DATE]"
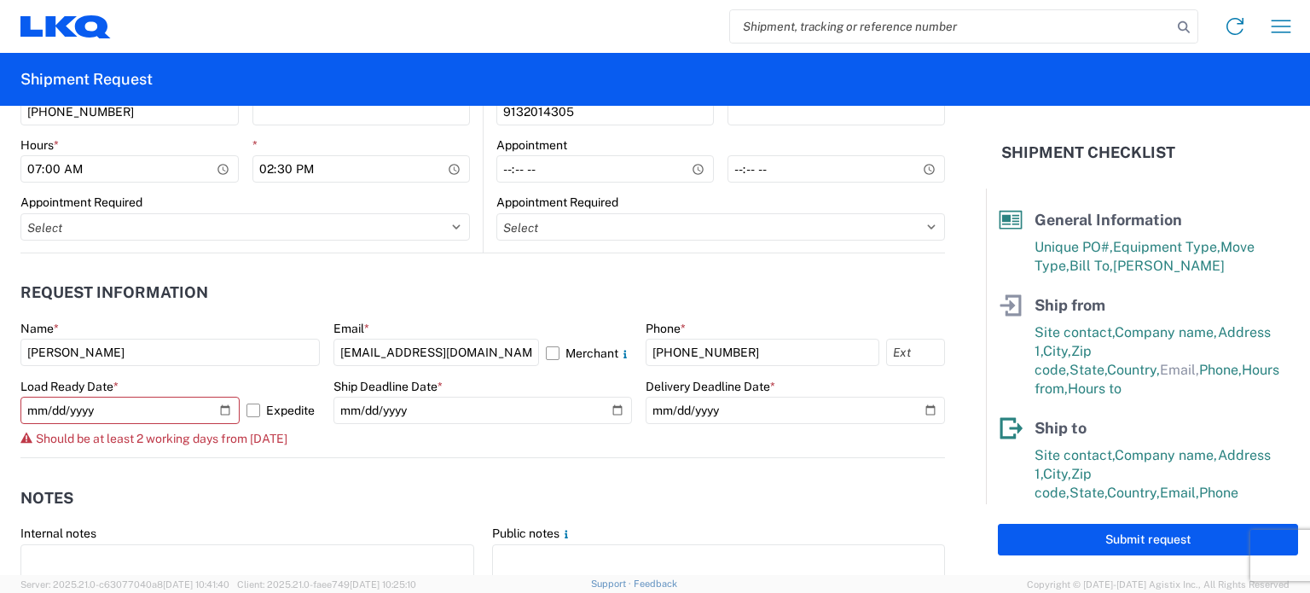
click at [279, 439] on form "General Information Template PO# B70582 Equipment Type * Select 53’ Dry Van Fla…" at bounding box center [493, 340] width 986 height 469
click at [256, 412] on label "Expedite" at bounding box center [283, 410] width 73 height 27
click at [0, 0] on input "Expedite" at bounding box center [0, 0] width 0 height 0
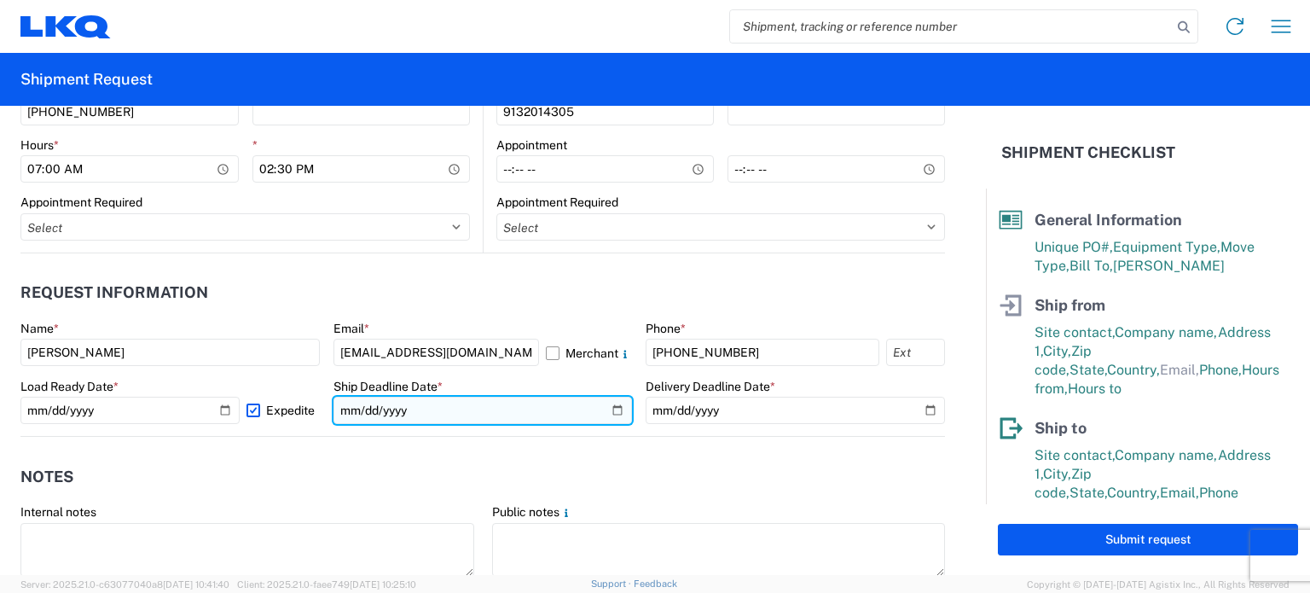
click at [444, 414] on input "date" at bounding box center [483, 410] width 299 height 27
click at [613, 414] on input "date" at bounding box center [483, 410] width 299 height 27
type input "[DATE]"
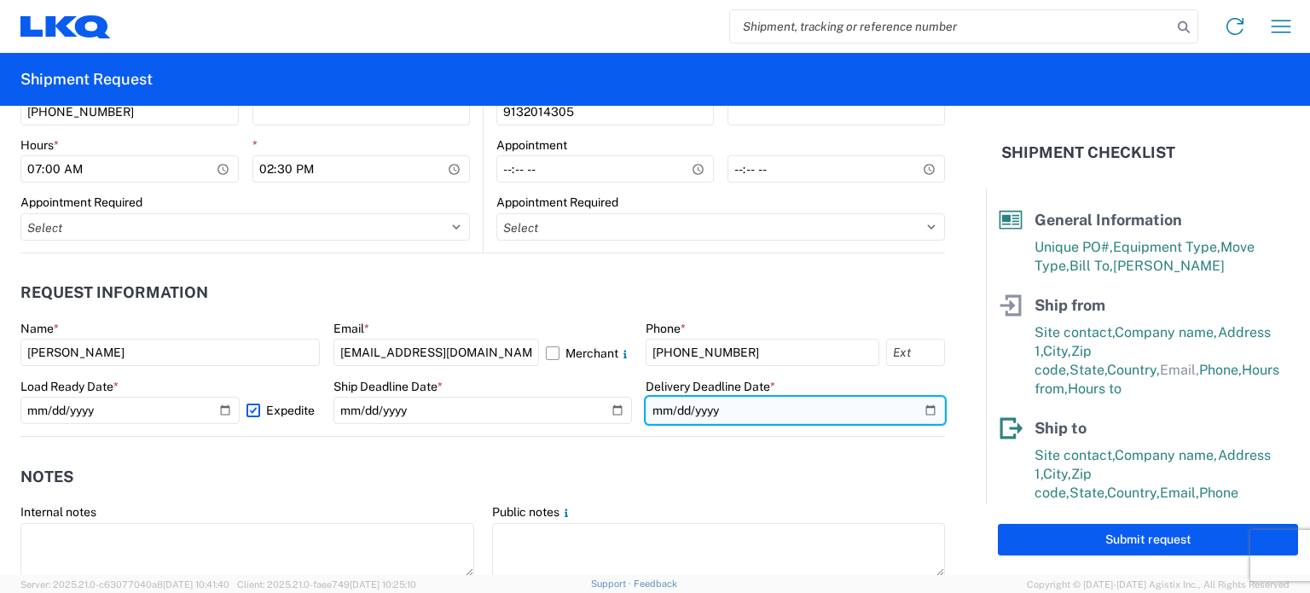
click at [908, 409] on input "date" at bounding box center [795, 410] width 299 height 27
click at [917, 402] on input "date" at bounding box center [795, 410] width 299 height 27
type input "[DATE]"
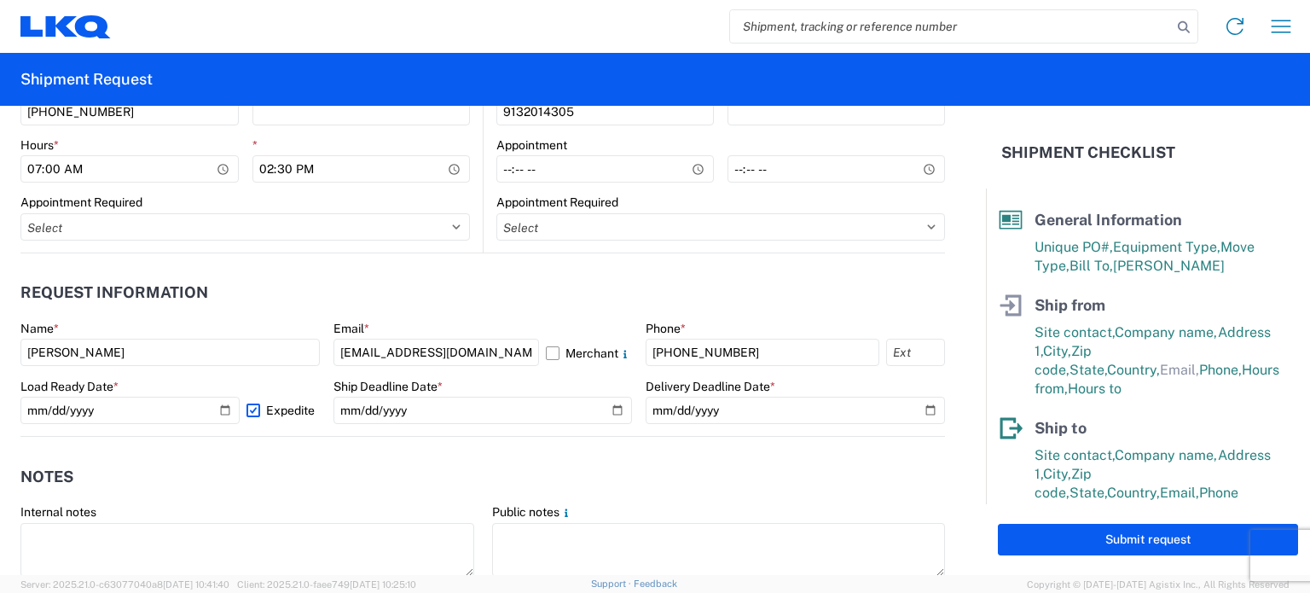
click at [569, 294] on header "Request Information" at bounding box center [482, 293] width 925 height 38
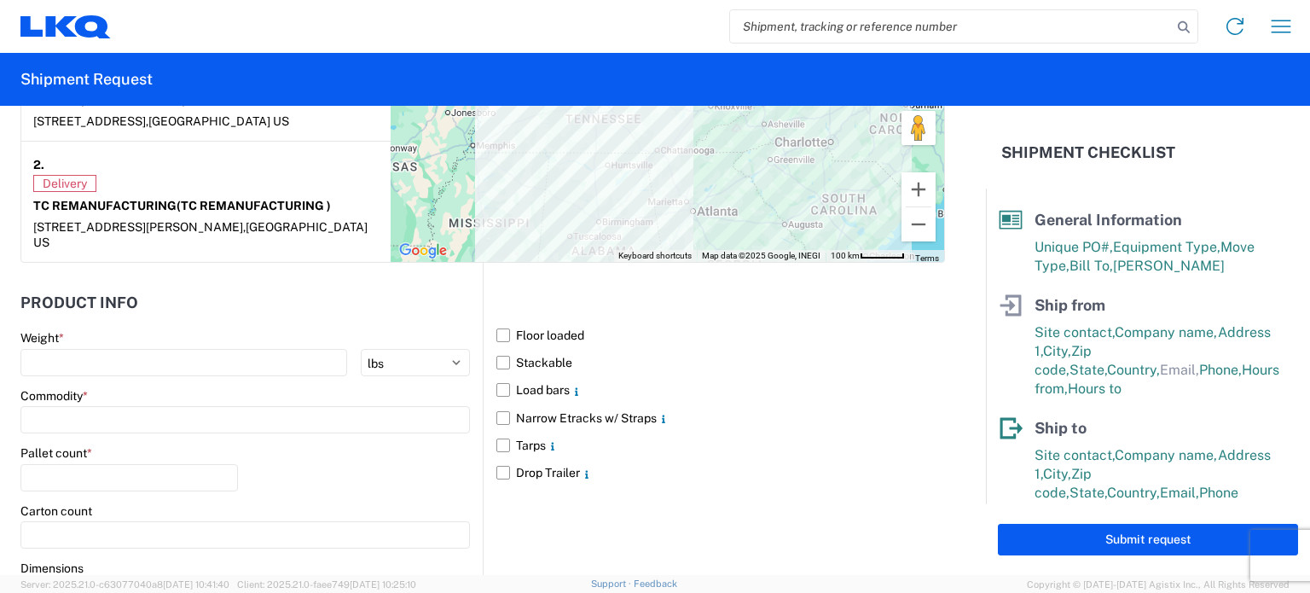
scroll to position [1621, 0]
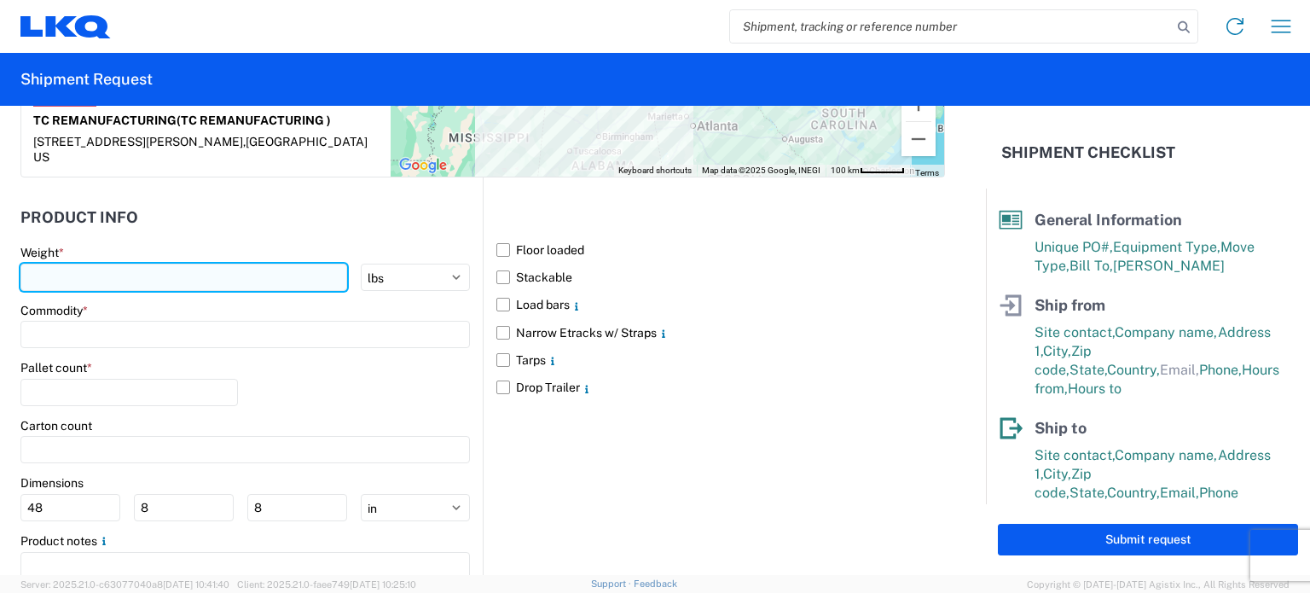
click at [215, 279] on input "number" at bounding box center [183, 277] width 327 height 27
type input "2"
type input "24719"
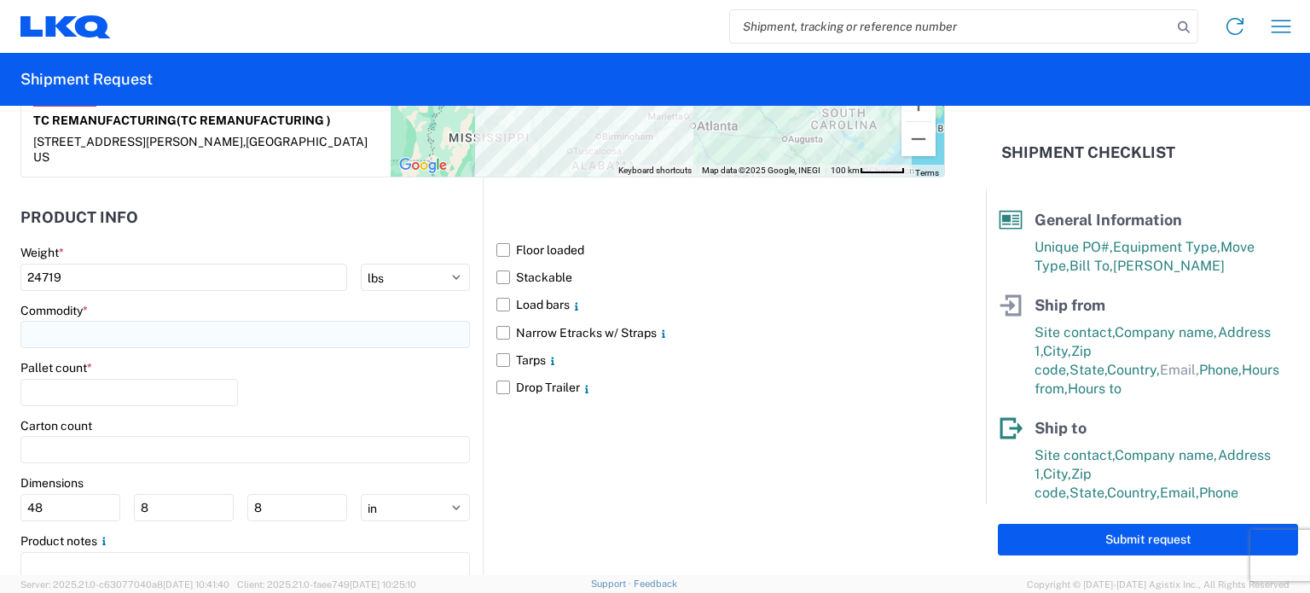
click at [215, 330] on input at bounding box center [245, 334] width 450 height 27
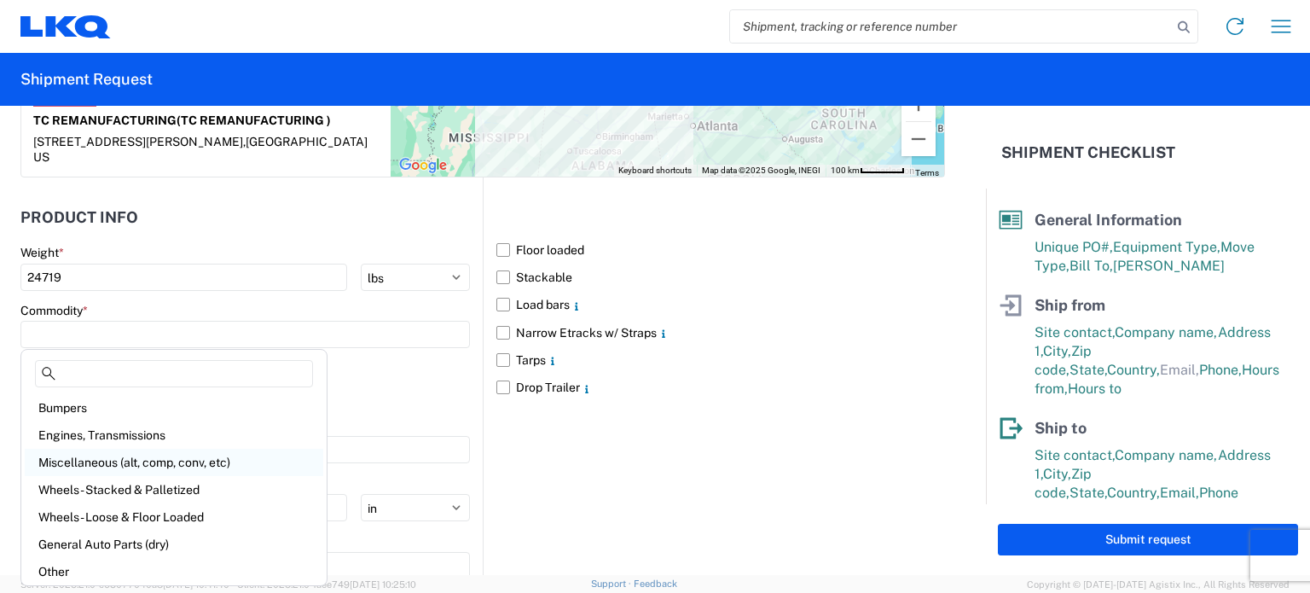
click at [208, 461] on div "Miscellaneous (alt, comp, conv, etc)" at bounding box center [174, 462] width 299 height 27
type input "Miscellaneous (alt, comp, conv, etc)"
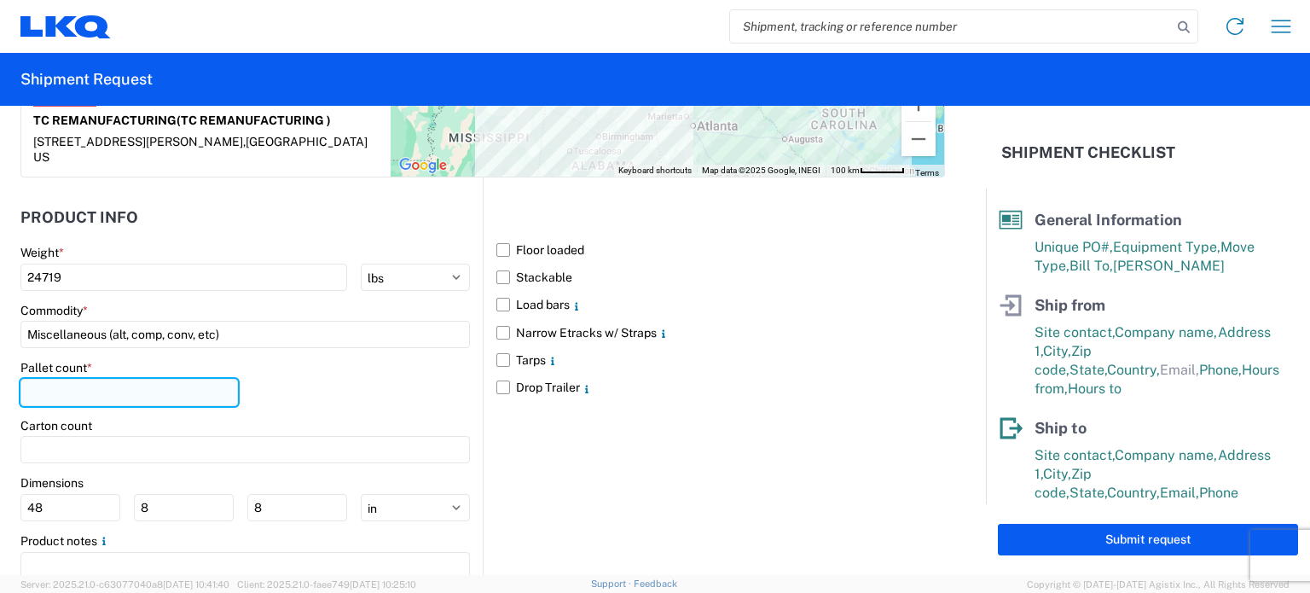
click at [124, 392] on input "number" at bounding box center [129, 392] width 218 height 27
type input "10"
click at [595, 415] on div "Floor loaded Stackable Load bars Narrow Etracks w/ Straps Tarps Drop Trailer" at bounding box center [714, 398] width 462 height 443
click at [502, 245] on label "Floor loaded" at bounding box center [720, 249] width 449 height 27
click at [0, 0] on input "Floor loaded" at bounding box center [0, 0] width 0 height 0
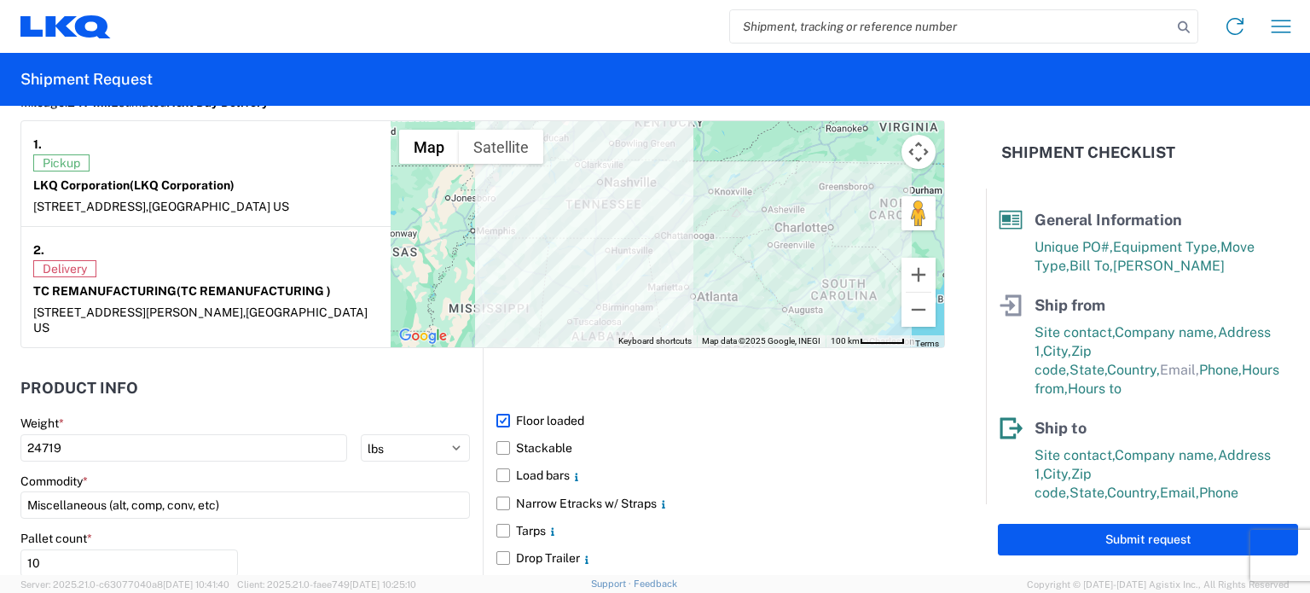
scroll to position [1690, 0]
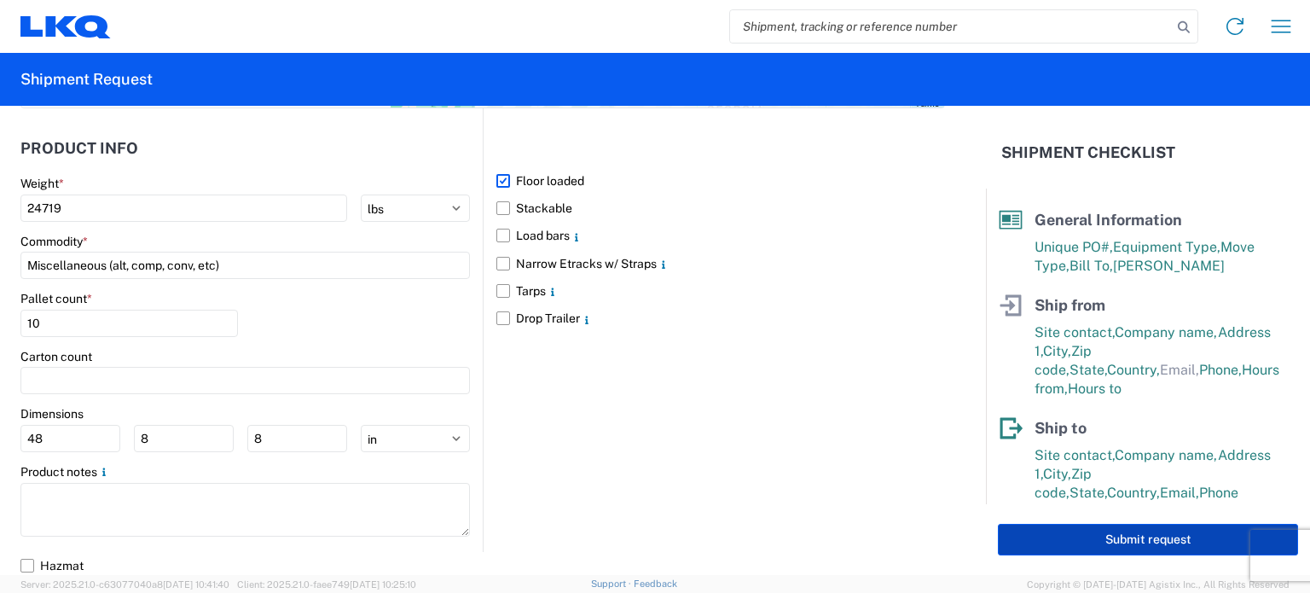
click at [1053, 540] on button "Submit request" at bounding box center [1148, 540] width 300 height 32
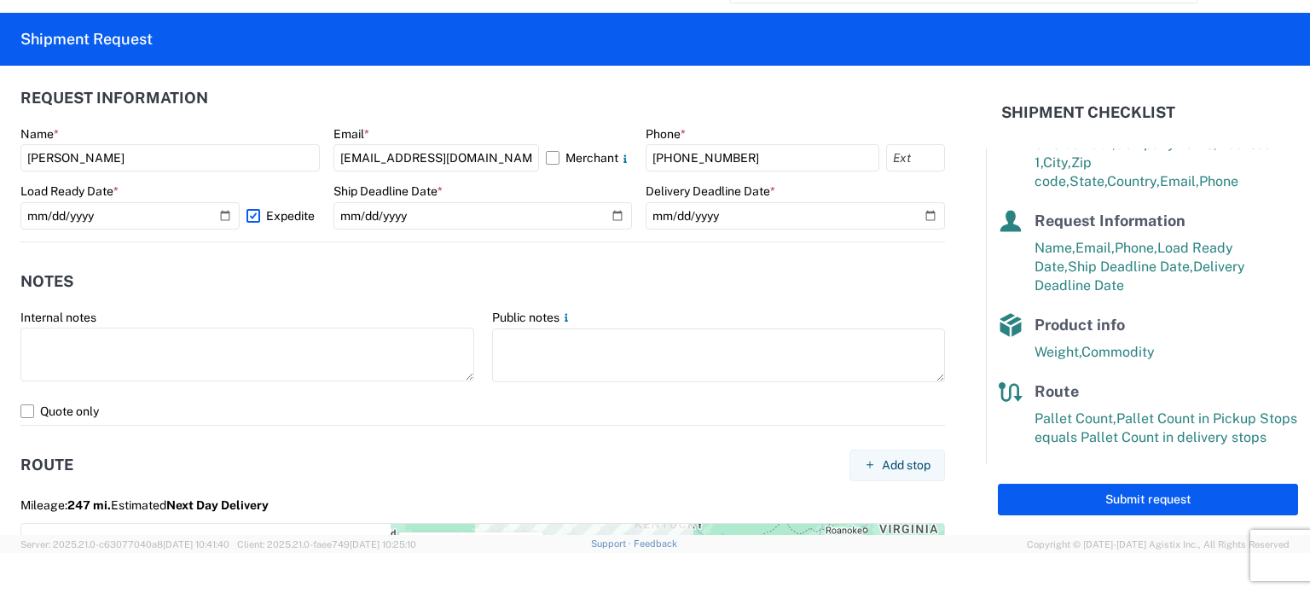
scroll to position [517, 0]
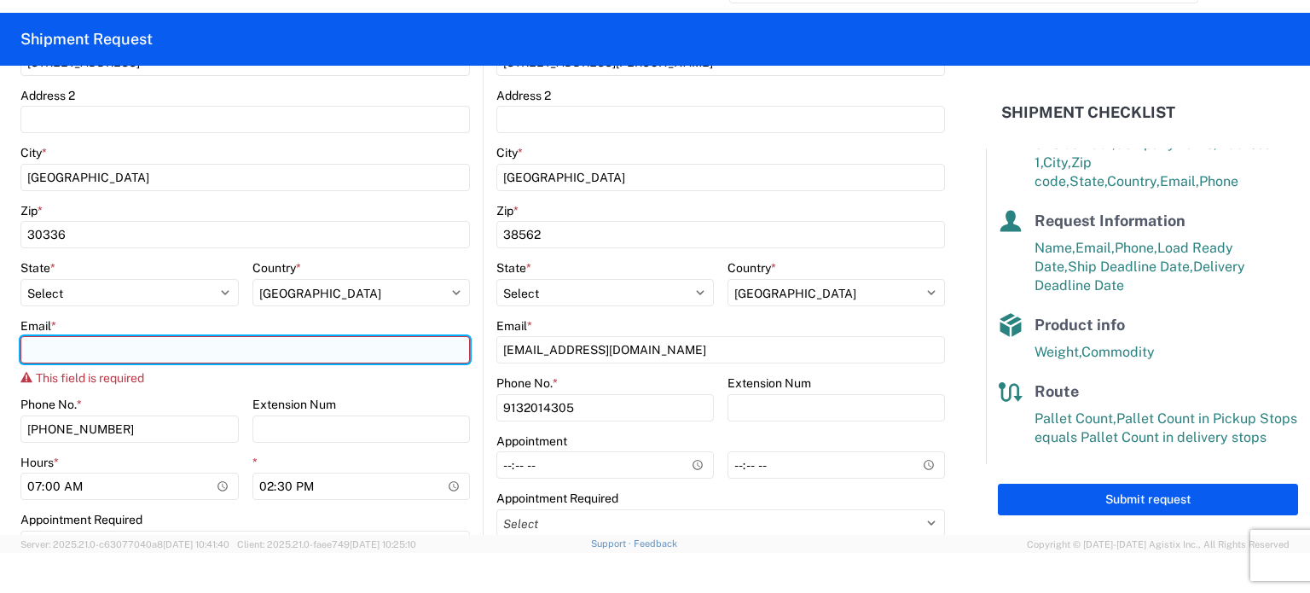
click at [297, 351] on input "Email *" at bounding box center [245, 349] width 450 height 27
type input "[EMAIL_ADDRESS][DOMAIN_NAME]"
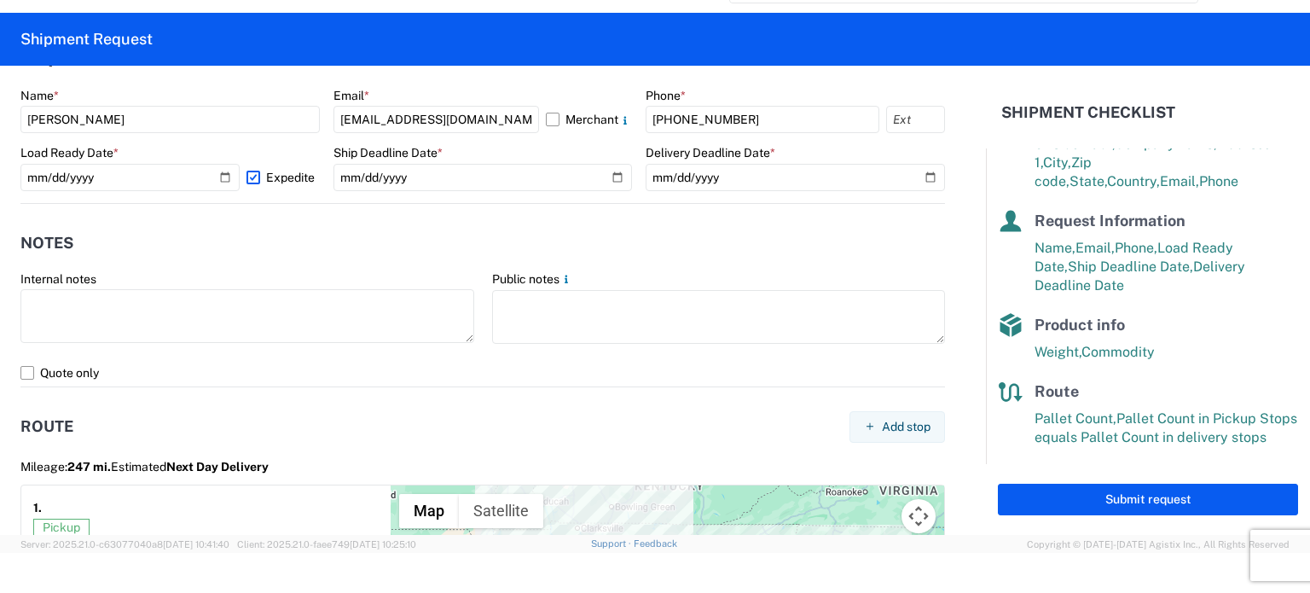
scroll to position [1690, 0]
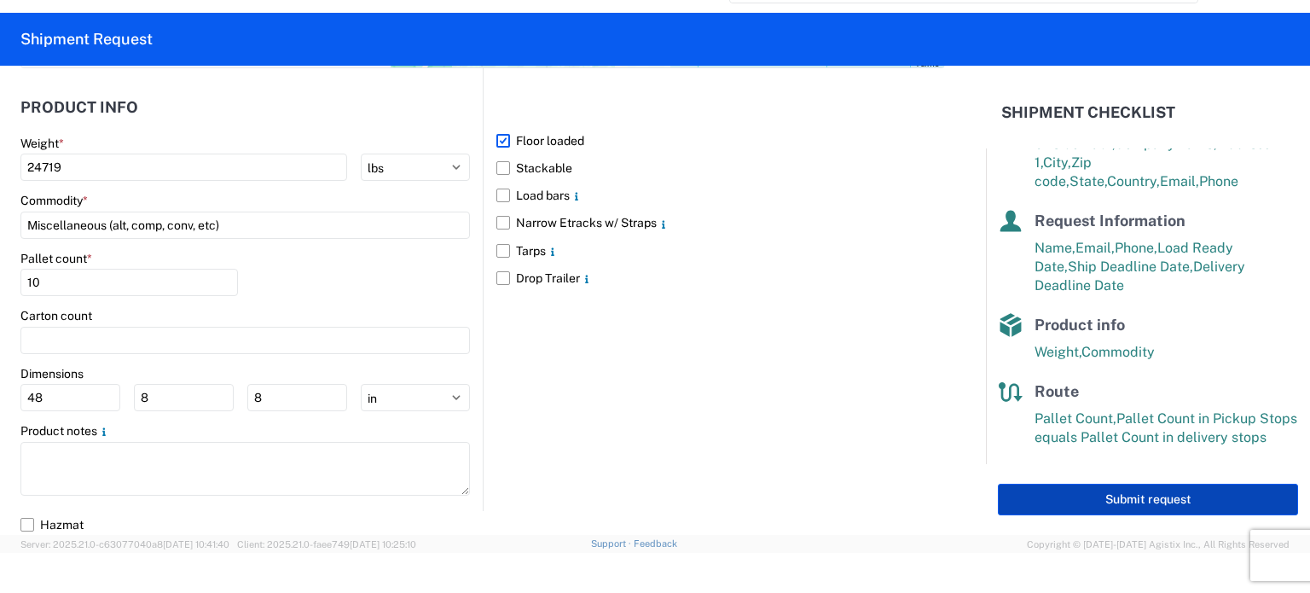
click at [1166, 511] on button "Submit request" at bounding box center [1148, 500] width 300 height 32
